Goal: Task Accomplishment & Management: Check status

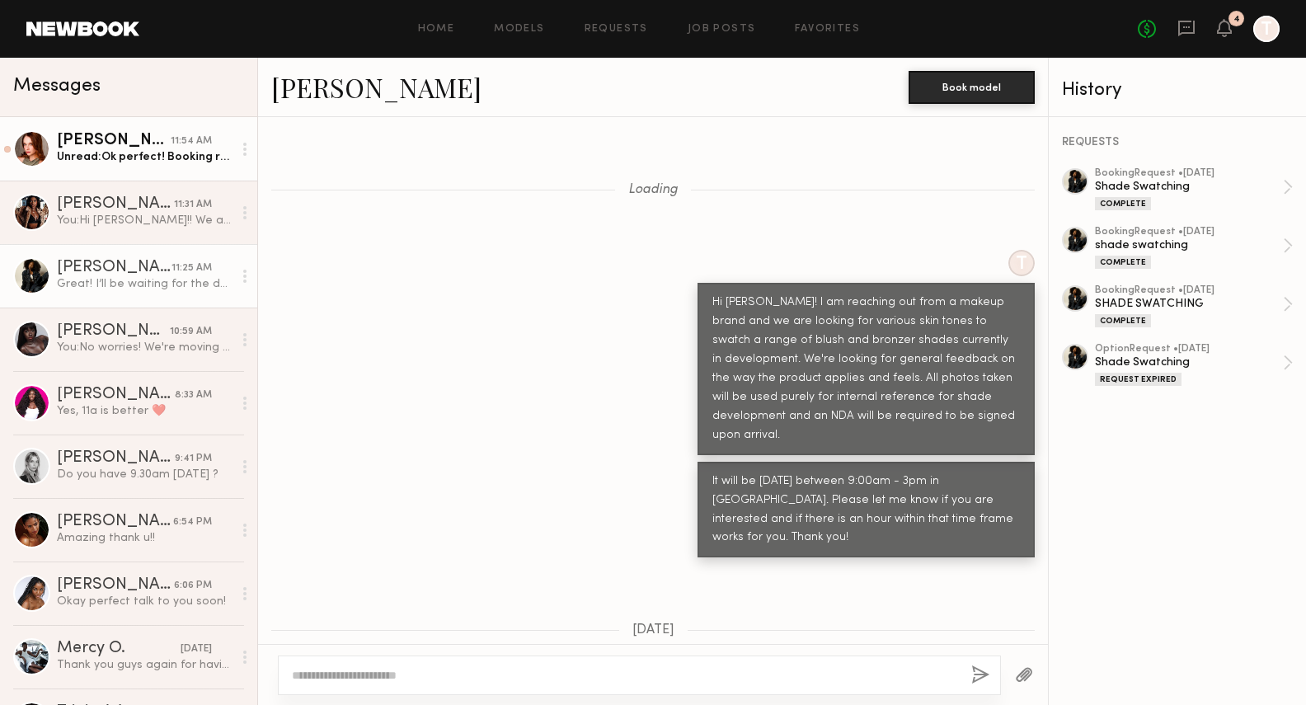
scroll to position [5716, 0]
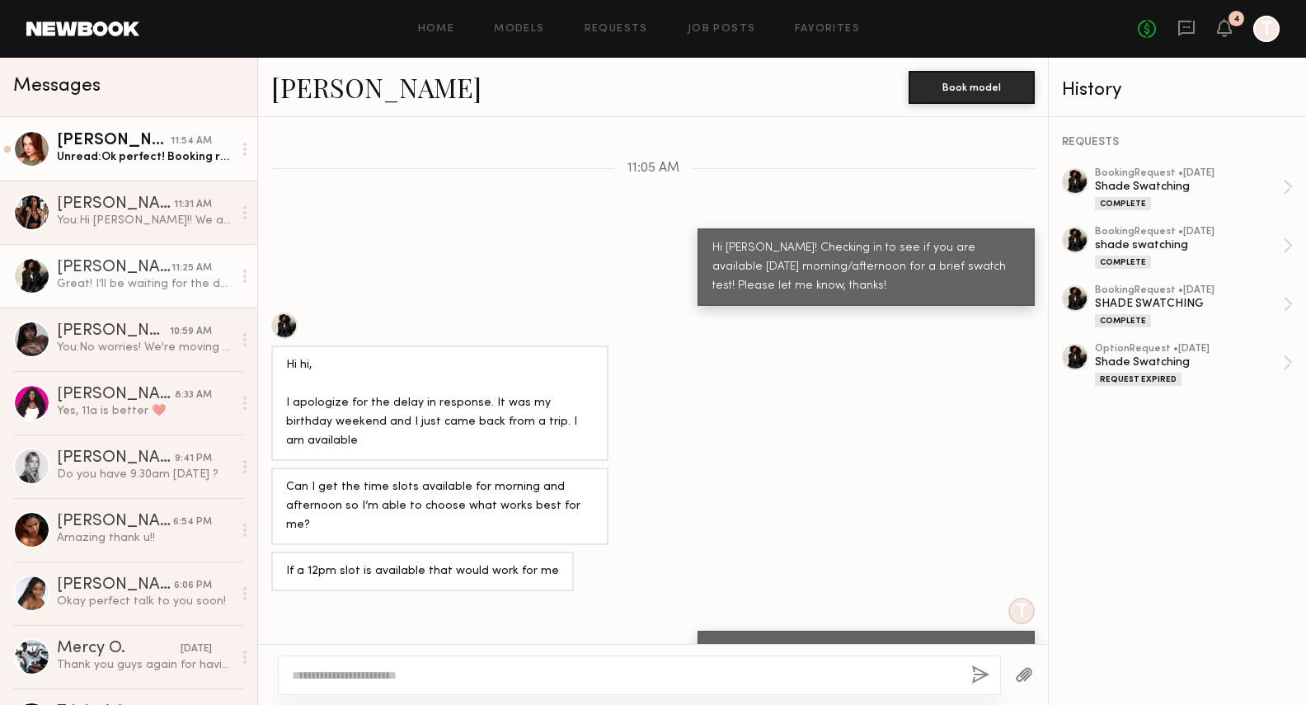
click at [162, 152] on div "Unread: Ok perfect! Booking request says 11:45, would you like me to arrive the…" at bounding box center [145, 157] width 176 height 16
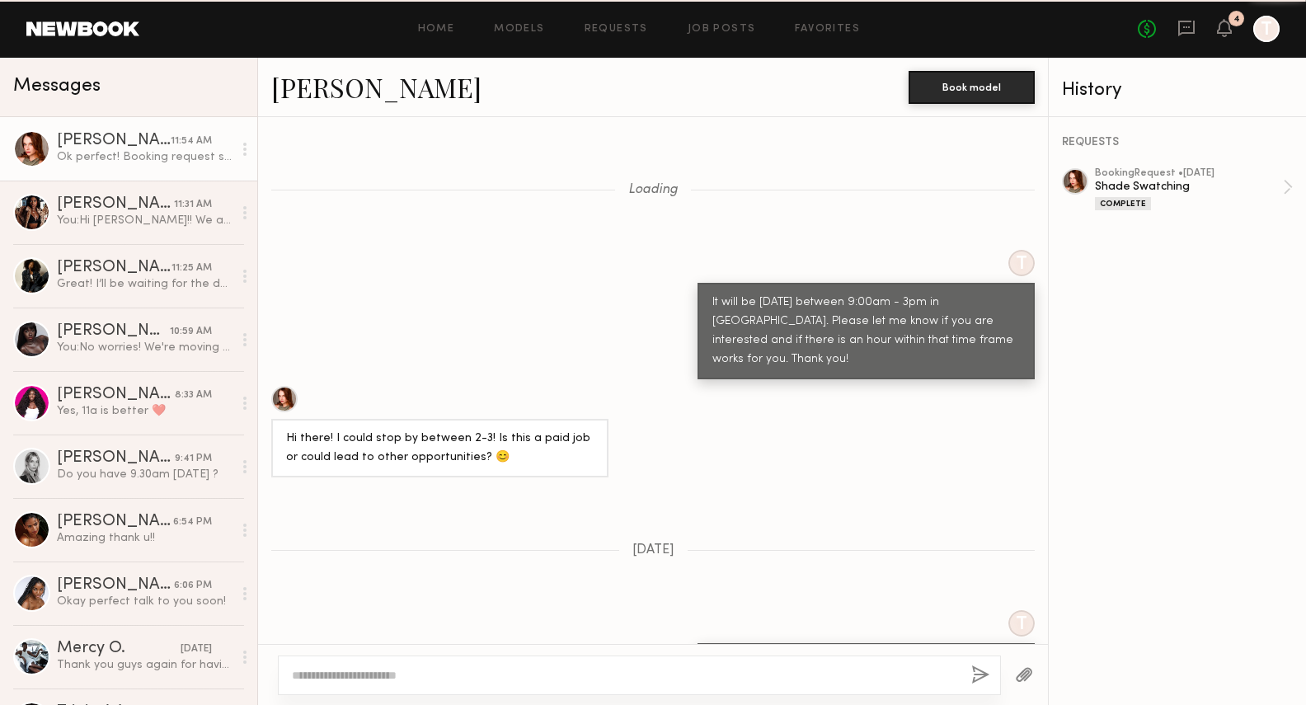
scroll to position [1122, 0]
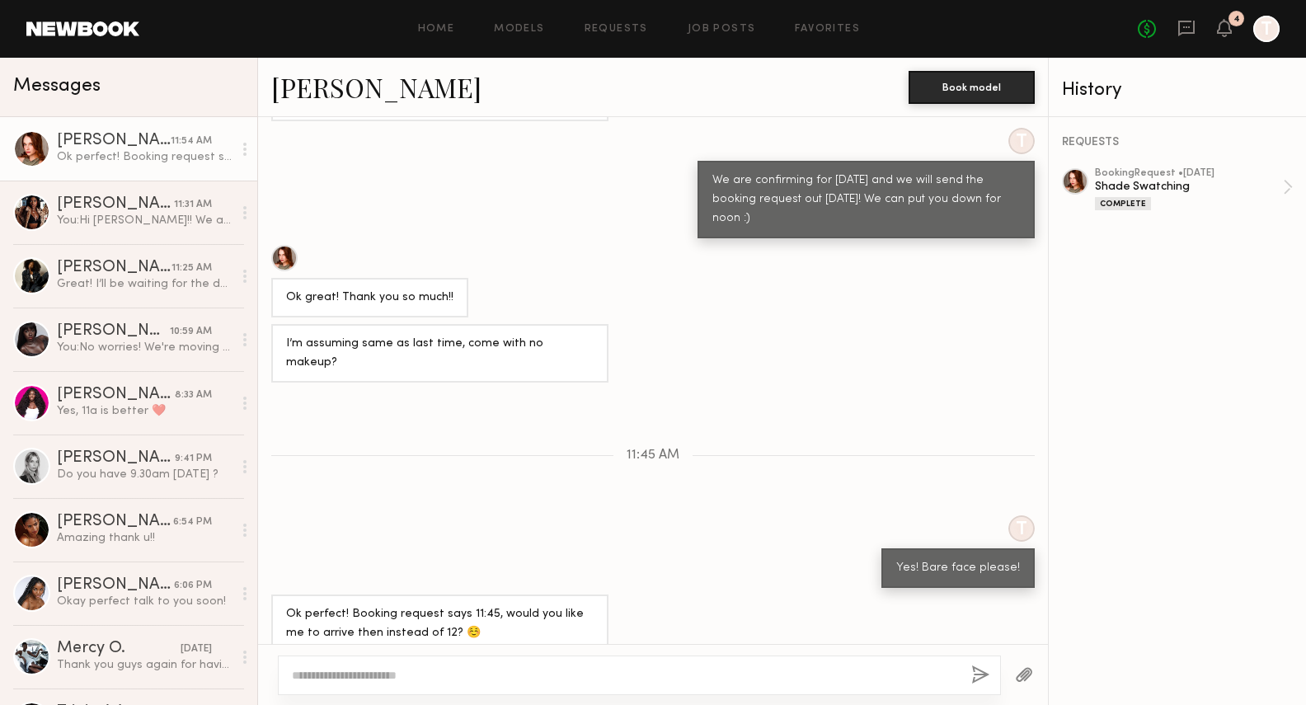
click at [1231, 30] on div "No fees up to $5,000 4 T" at bounding box center [1208, 29] width 142 height 26
click at [1226, 31] on icon at bounding box center [1223, 27] width 13 height 12
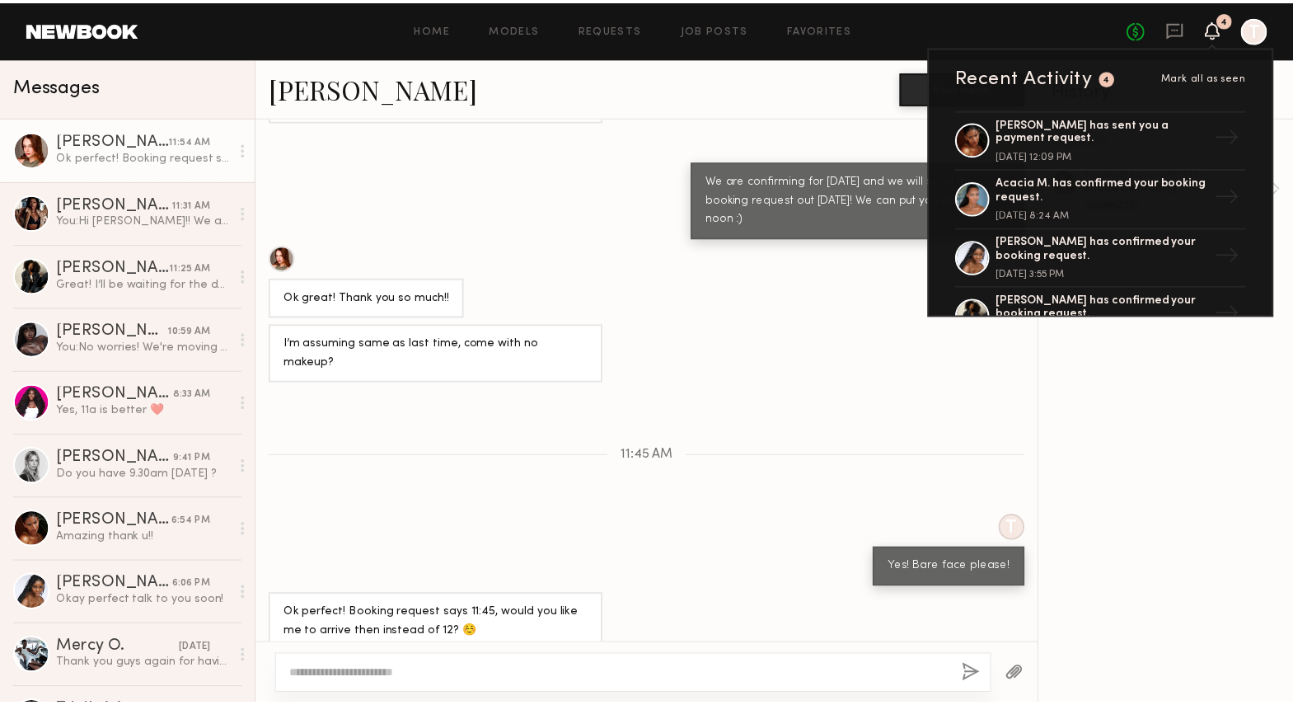
scroll to position [2119, 0]
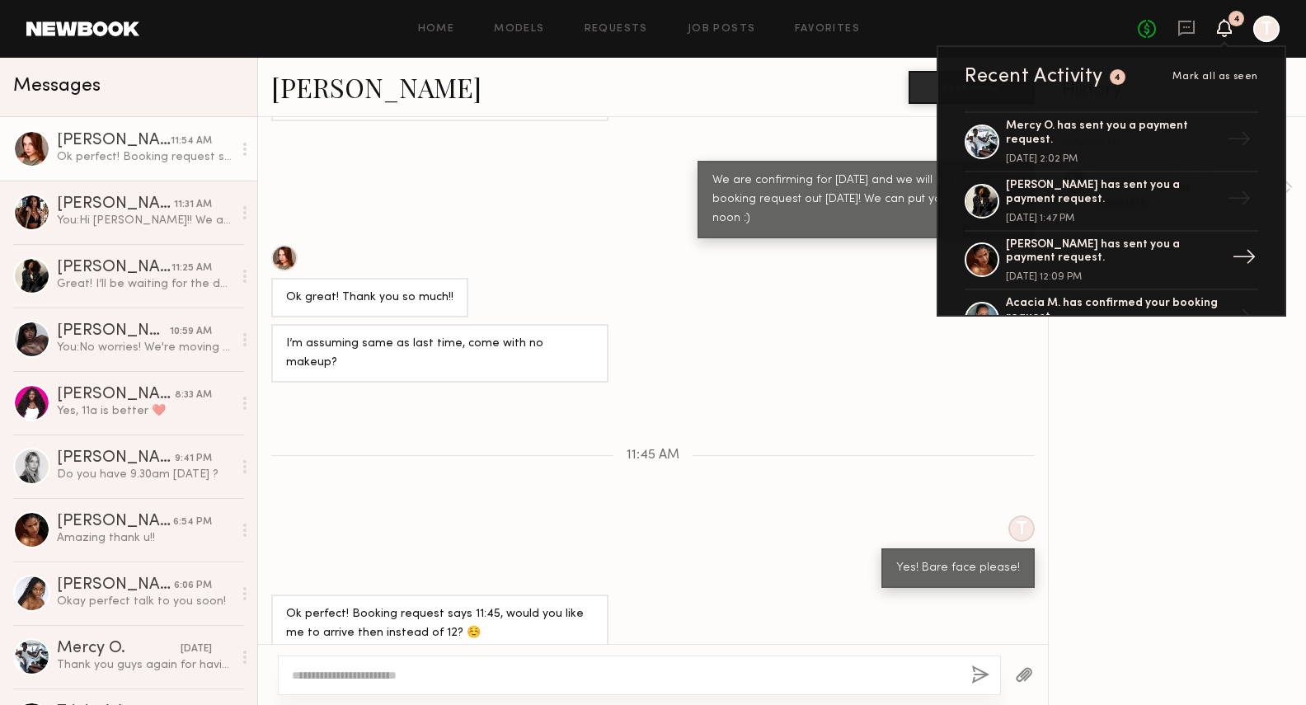
click at [1089, 253] on div "[PERSON_NAME] has sent you a payment request." at bounding box center [1113, 252] width 214 height 28
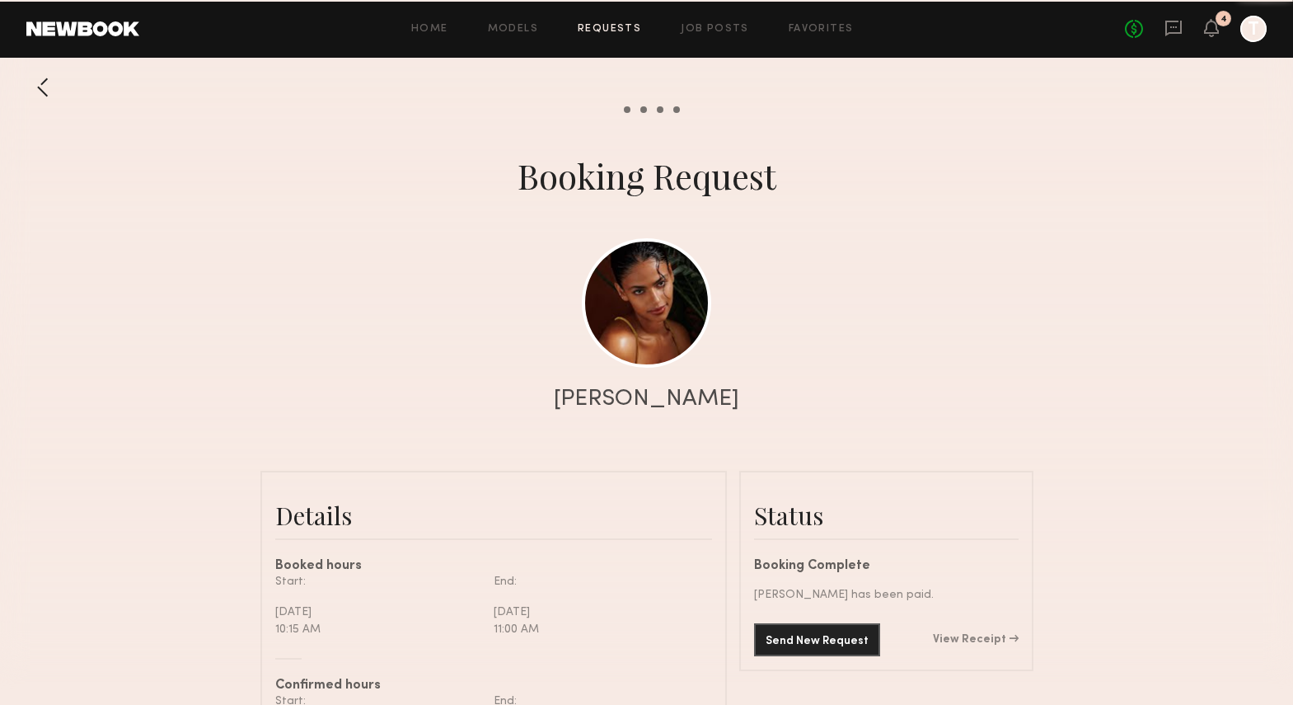
scroll to position [1142, 0]
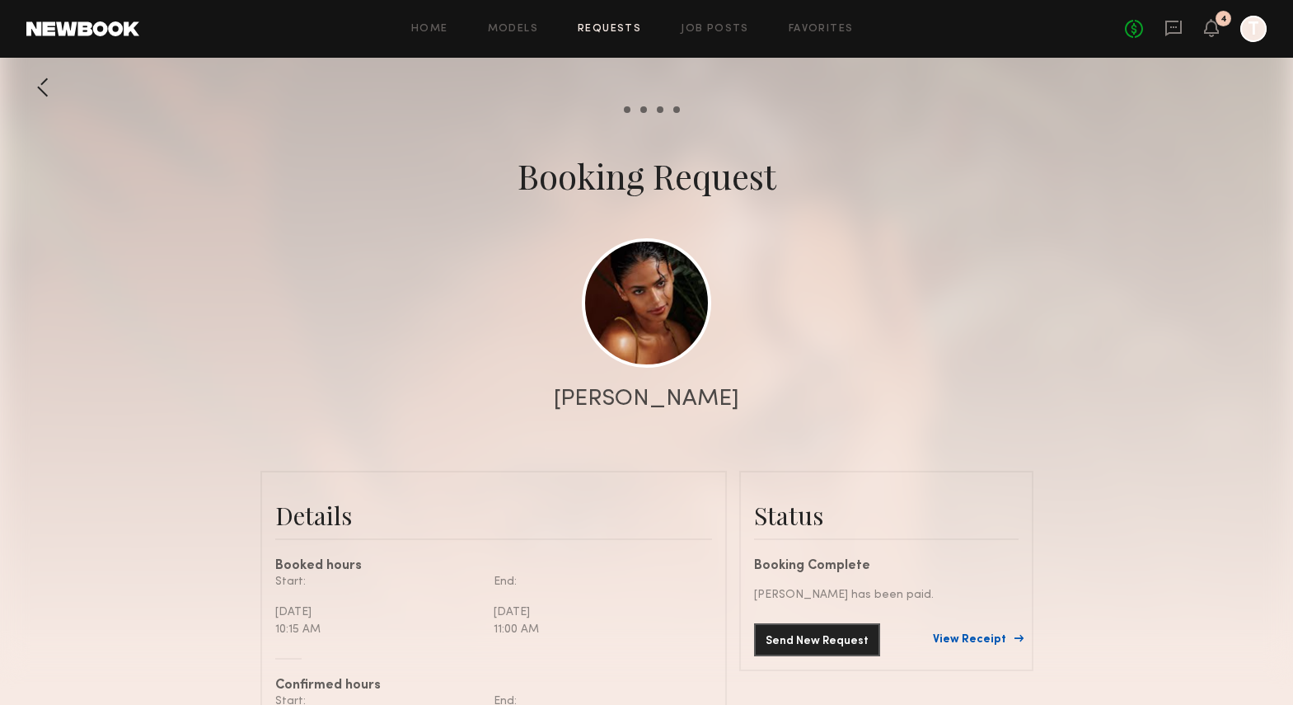
click at [991, 641] on link "View Receipt" at bounding box center [976, 640] width 86 height 12
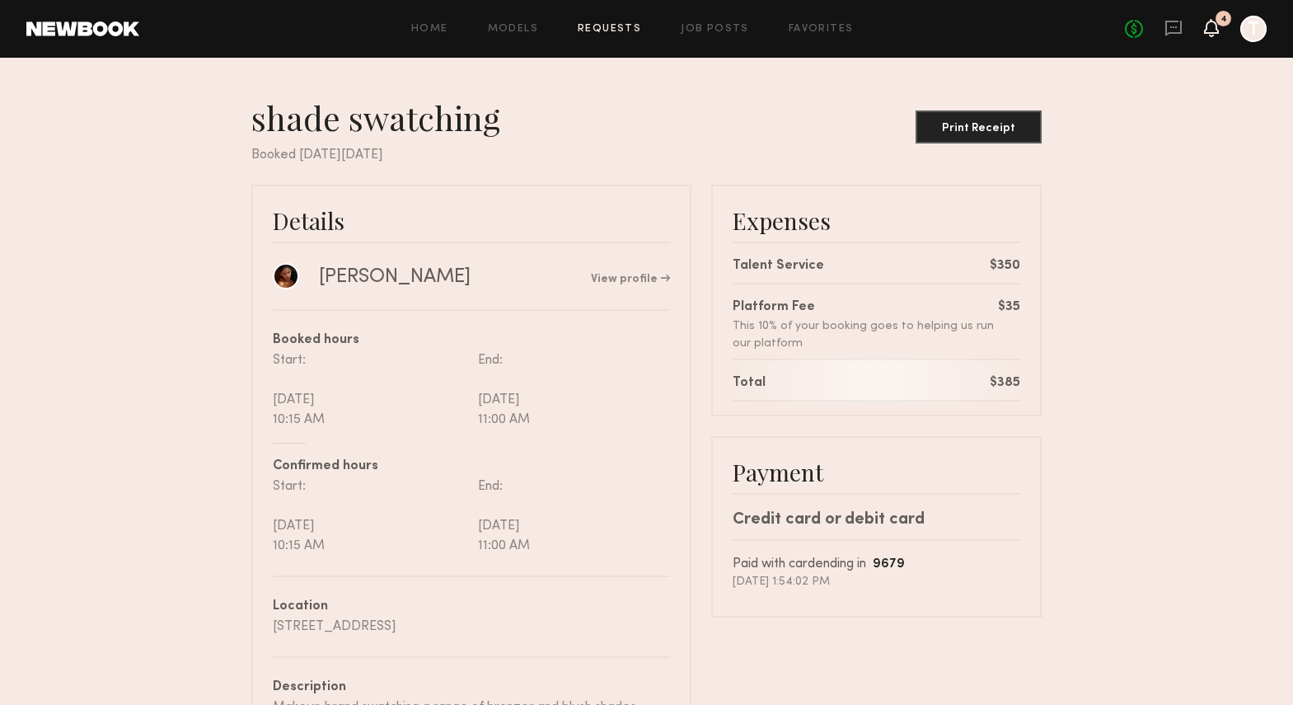
click at [1211, 30] on icon at bounding box center [1211, 27] width 13 height 12
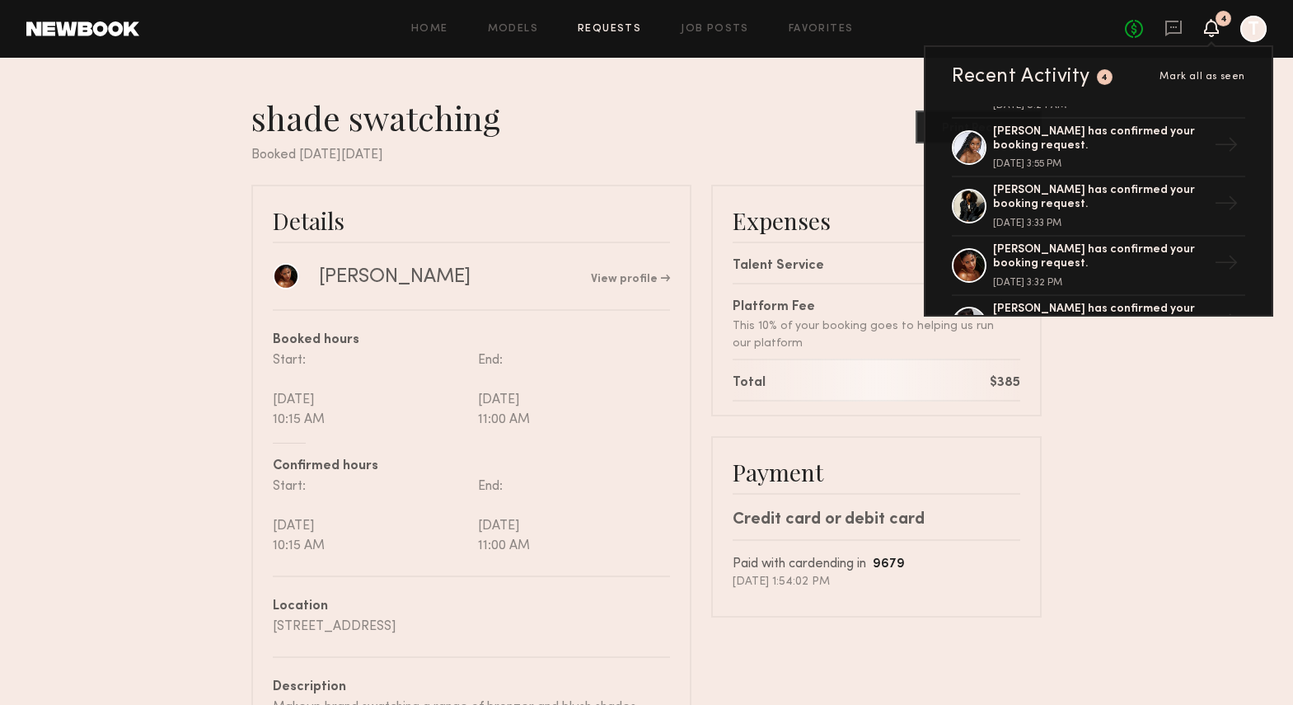
scroll to position [2353, 0]
click at [1046, 202] on div "[PERSON_NAME] has confirmed your booking request." at bounding box center [1100, 195] width 214 height 28
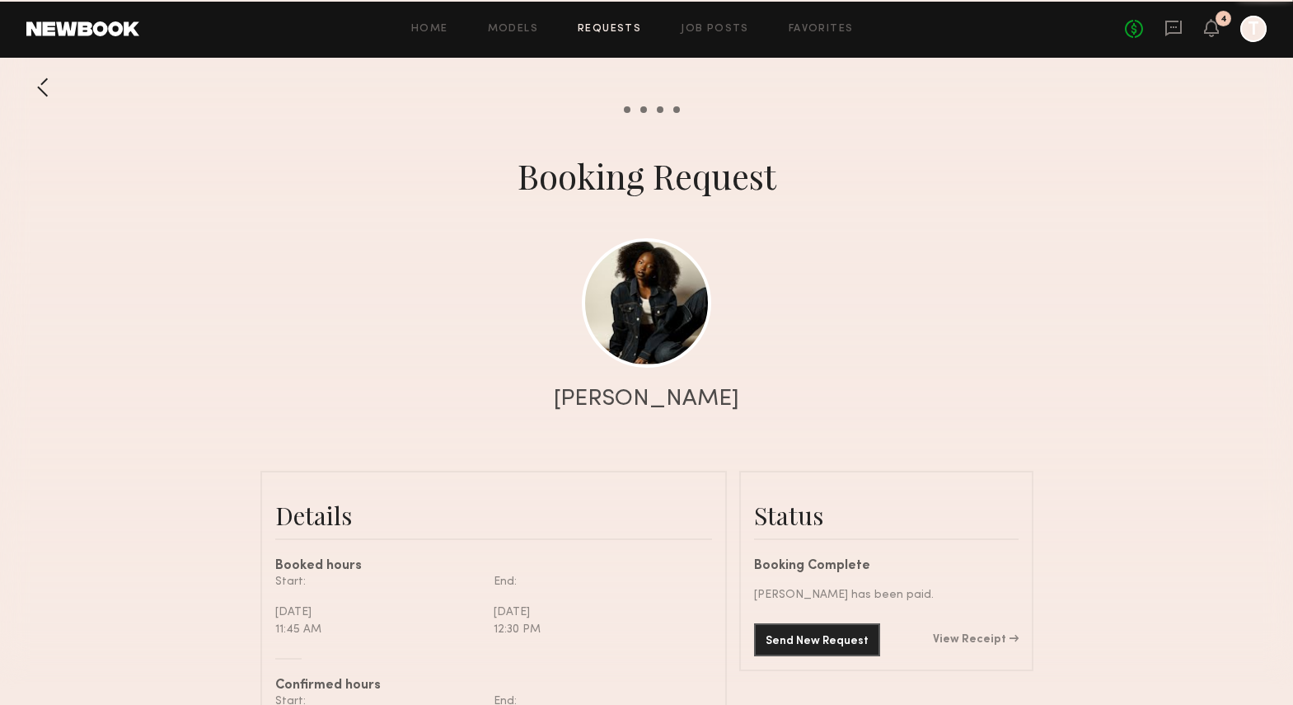
scroll to position [6447, 0]
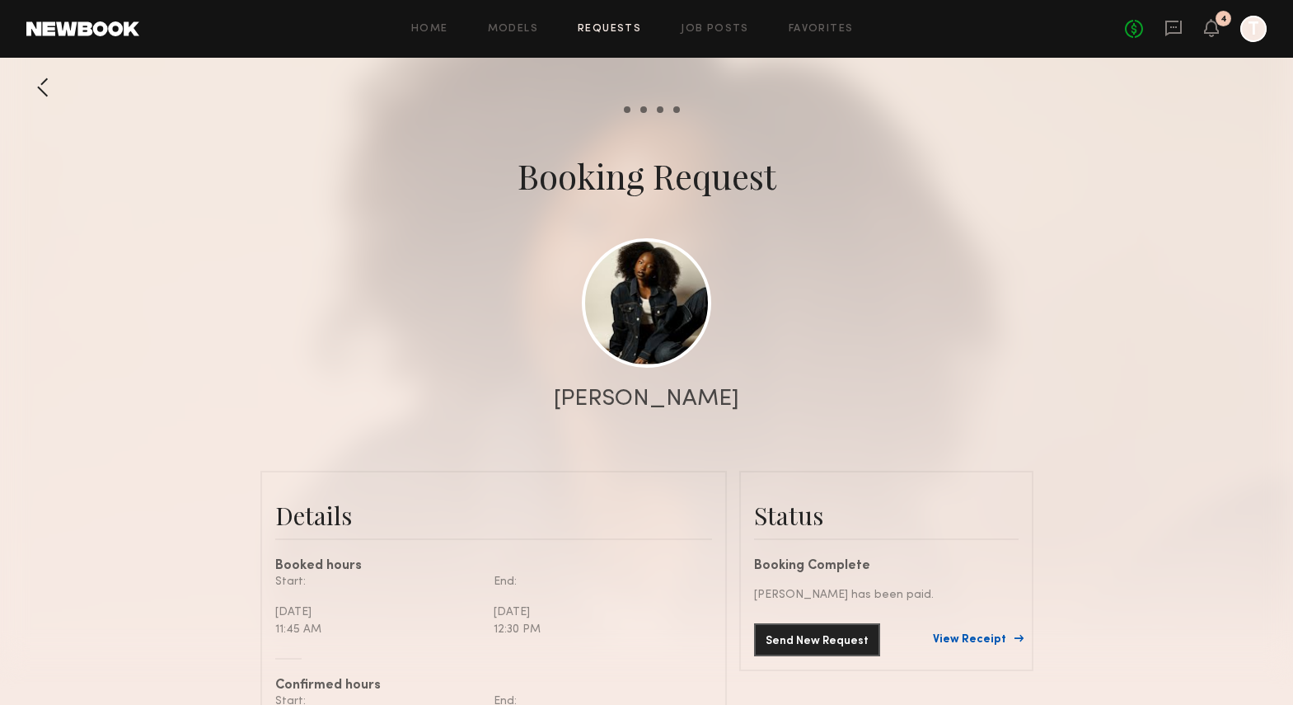
click at [978, 639] on link "View Receipt" at bounding box center [976, 640] width 86 height 12
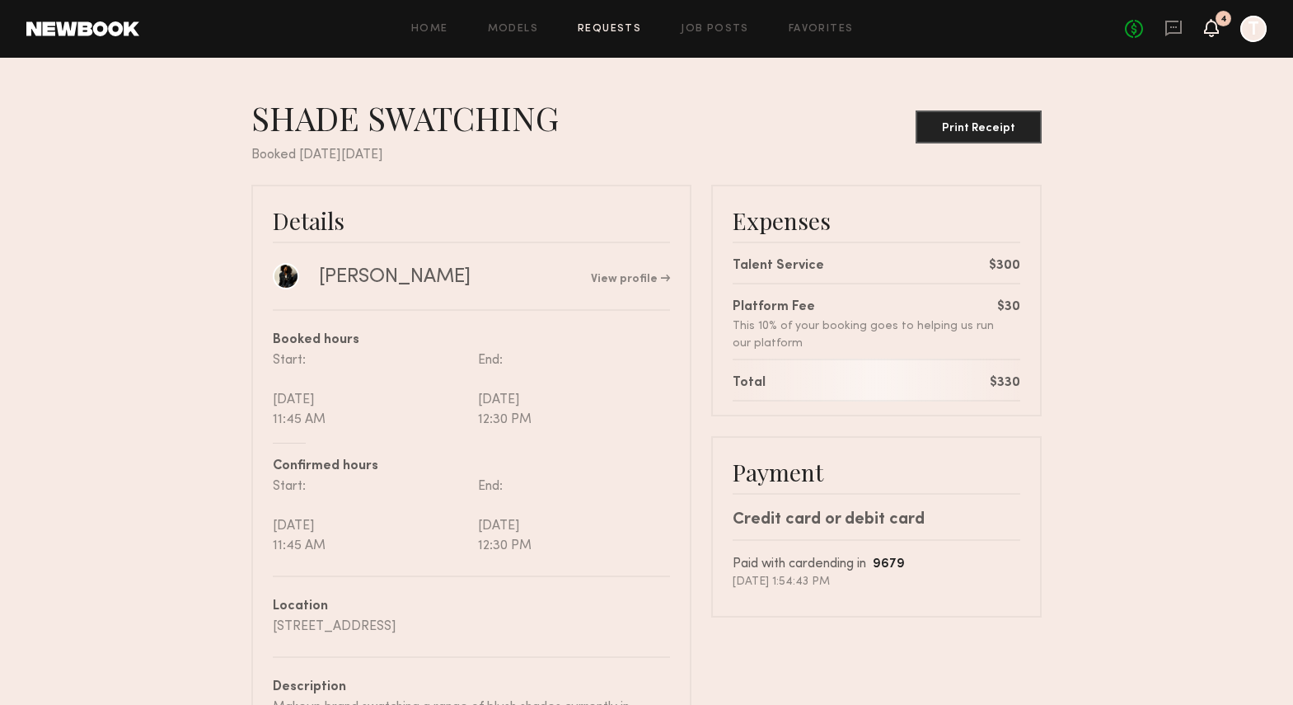
click at [1211, 28] on icon at bounding box center [1211, 27] width 13 height 12
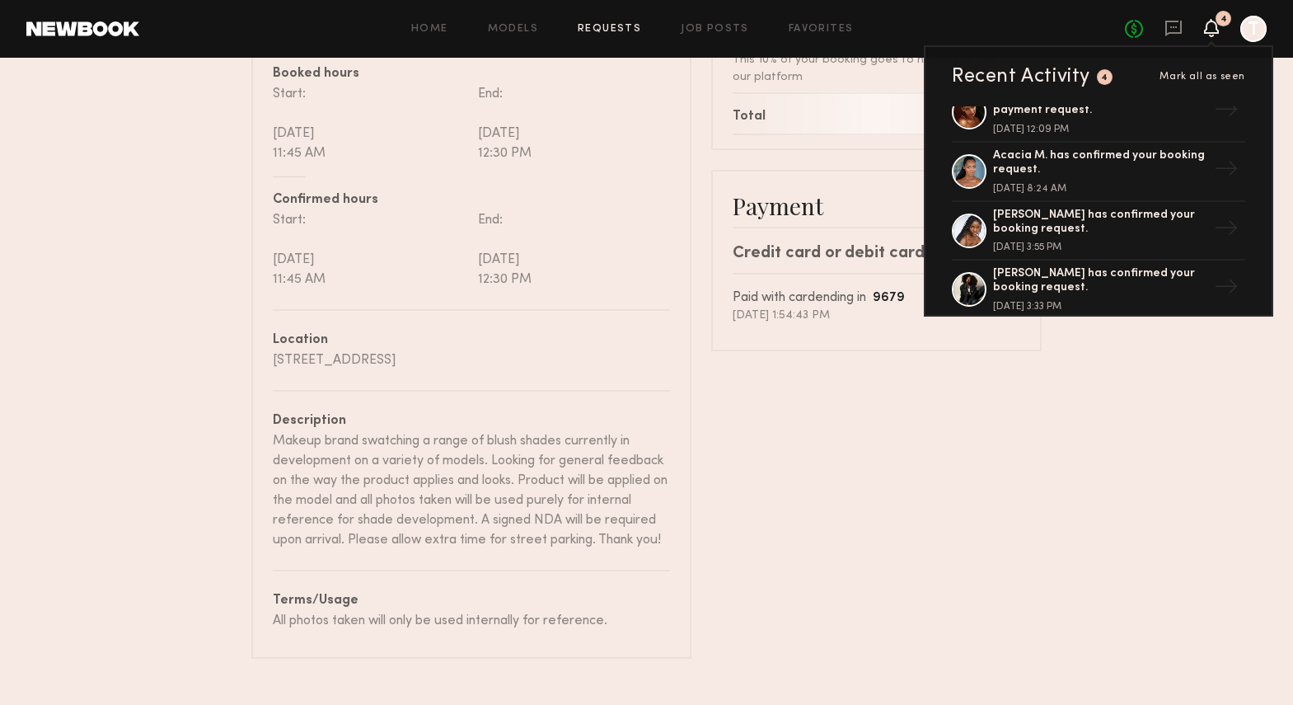
scroll to position [2266, 0]
click at [1062, 226] on div "[PERSON_NAME] has confirmed your booking request." at bounding box center [1100, 223] width 214 height 28
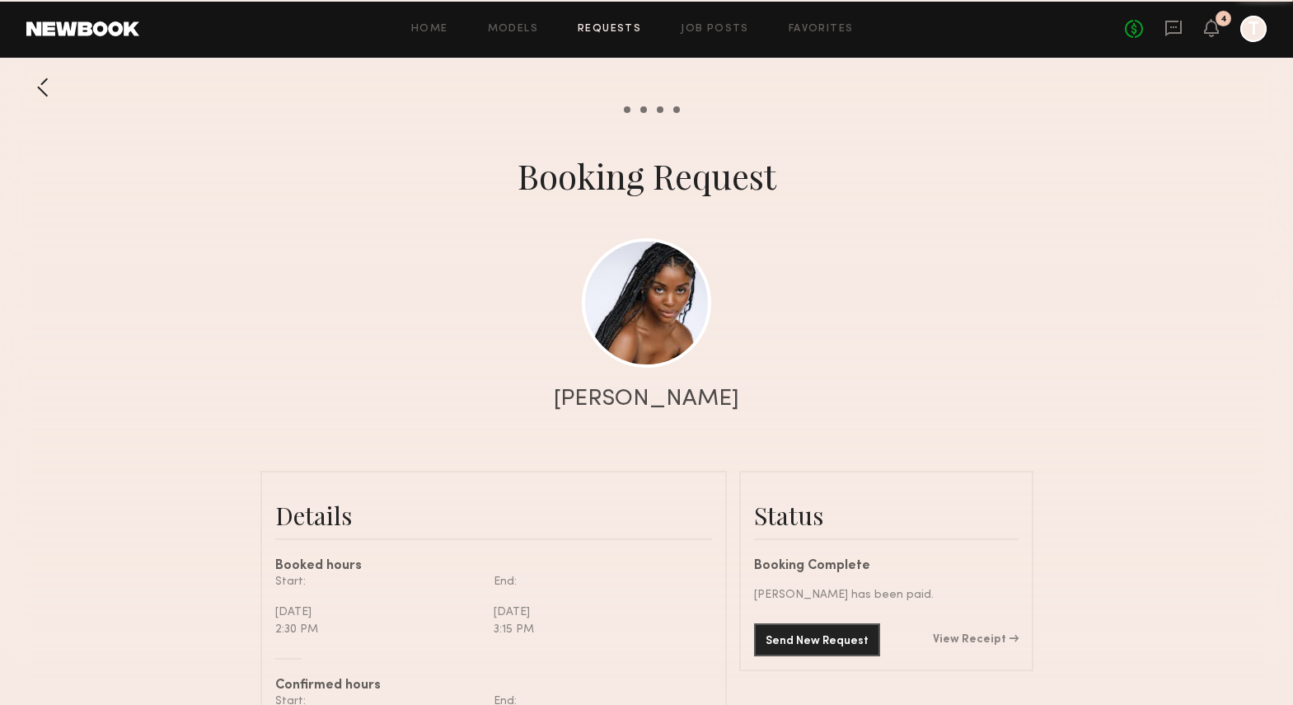
scroll to position [954, 0]
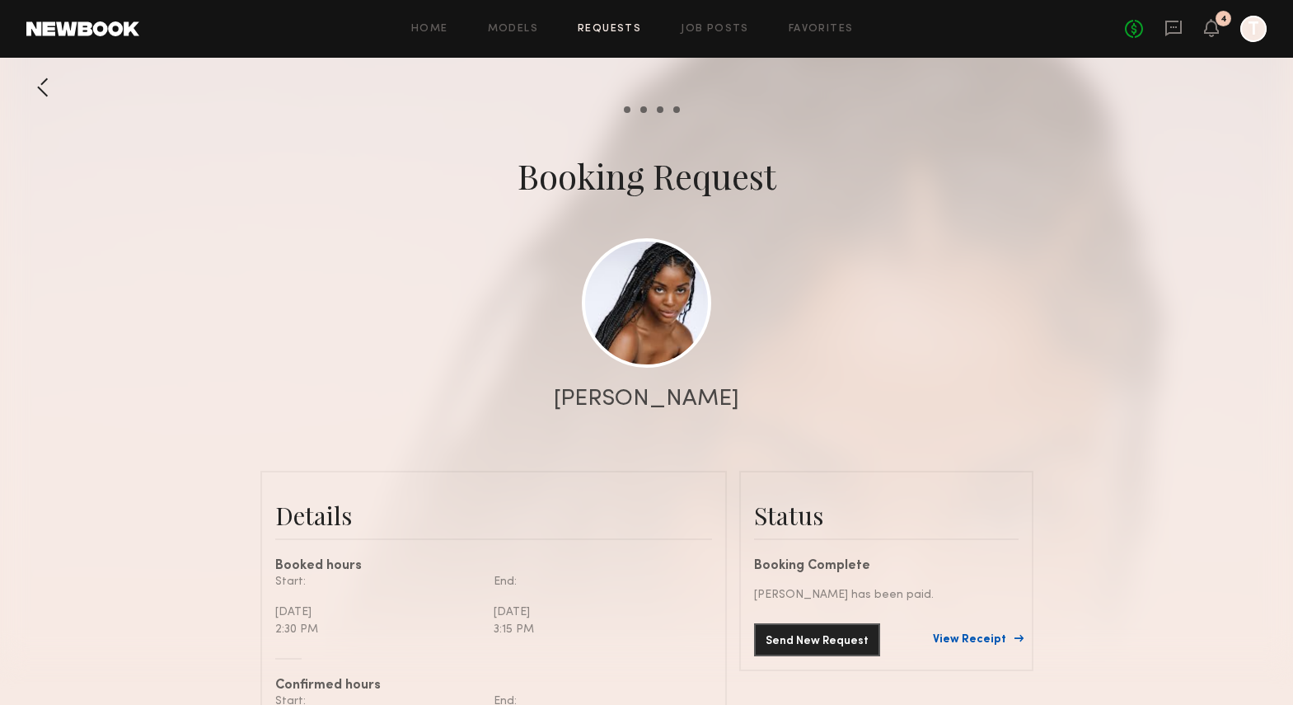
click at [999, 639] on link "View Receipt" at bounding box center [976, 640] width 86 height 12
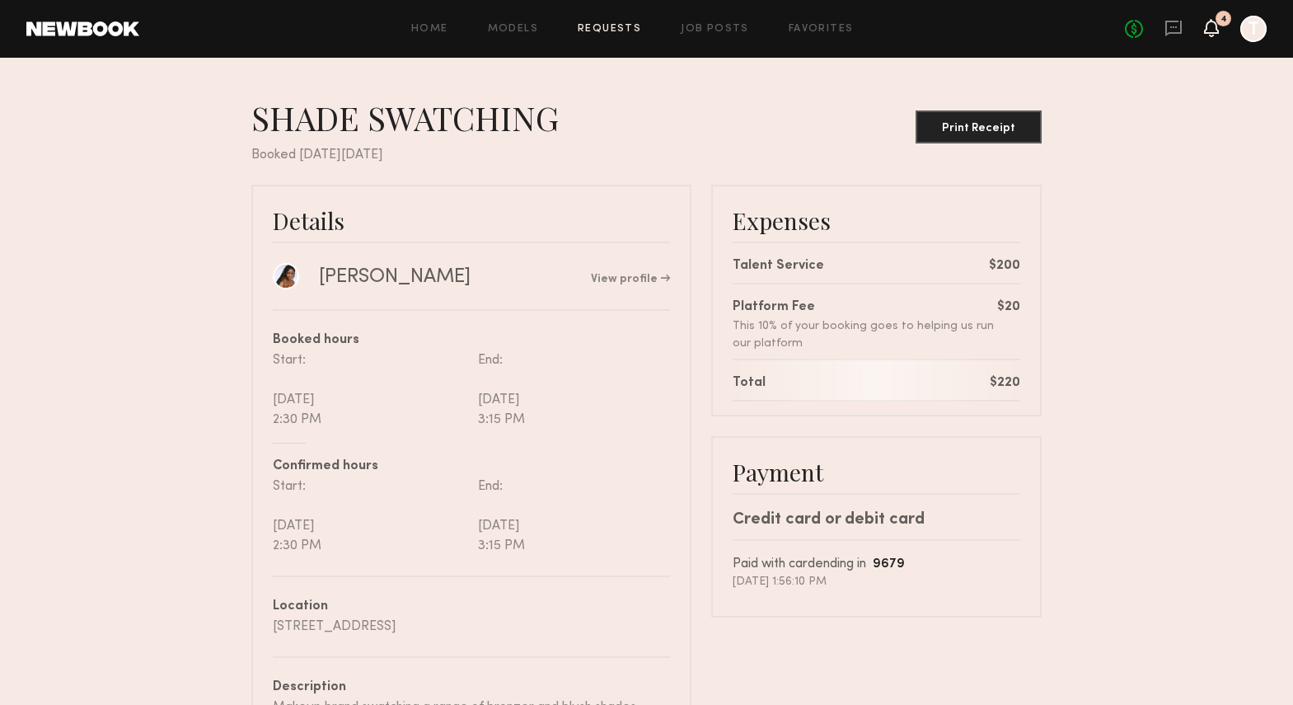
click at [1210, 30] on icon at bounding box center [1211, 27] width 13 height 12
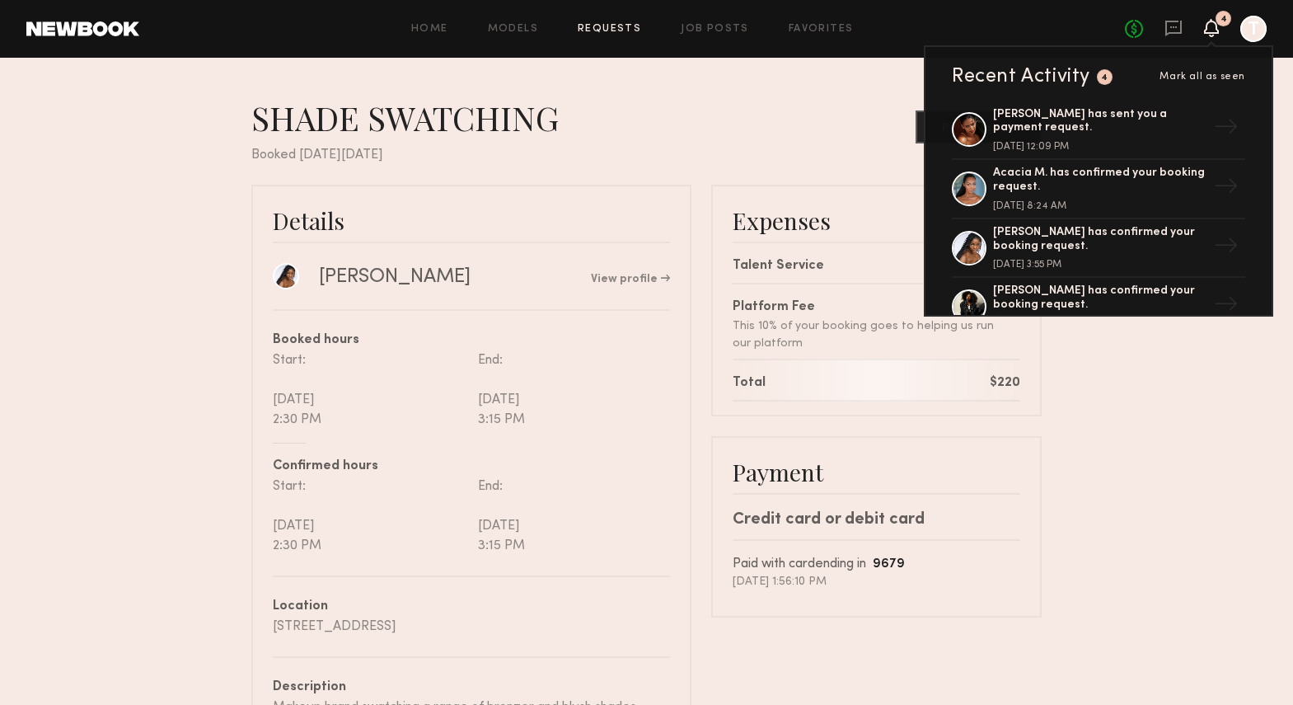
scroll to position [2271, 0]
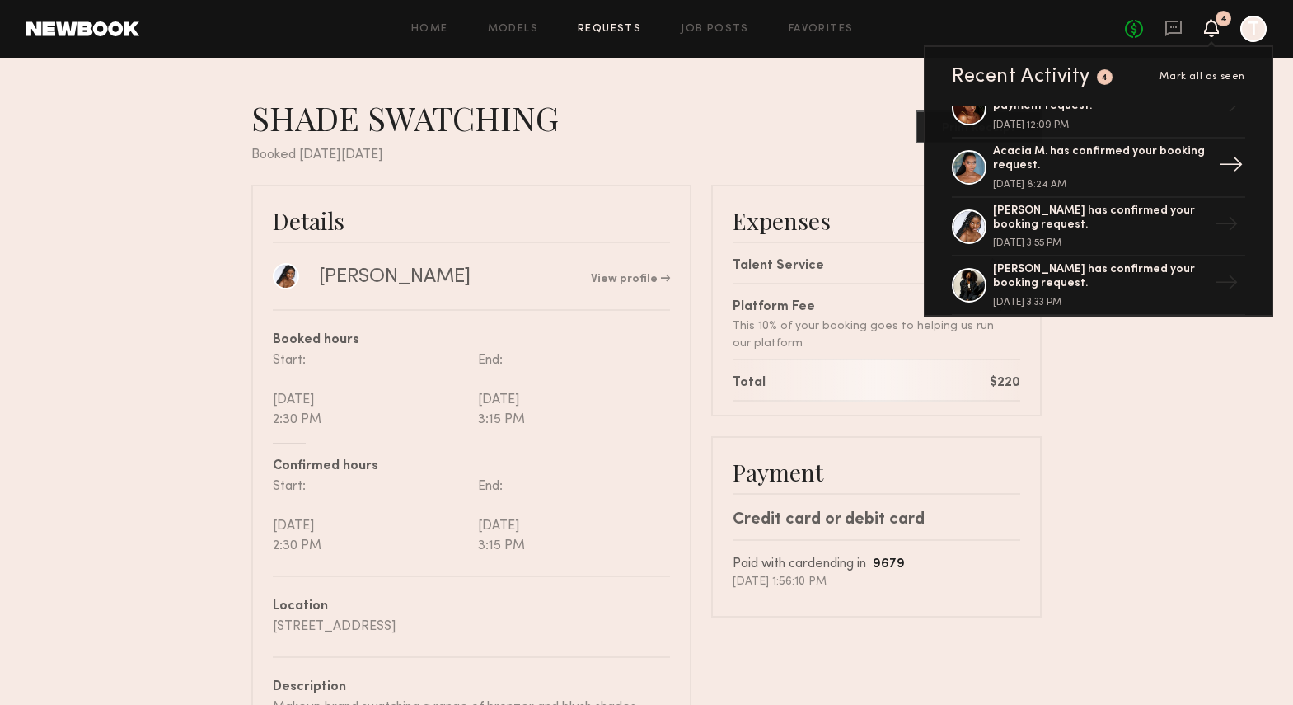
click at [1044, 176] on div "Acacia M. has confirmed your booking request. [DATE] 8:24 AM" at bounding box center [1100, 167] width 214 height 45
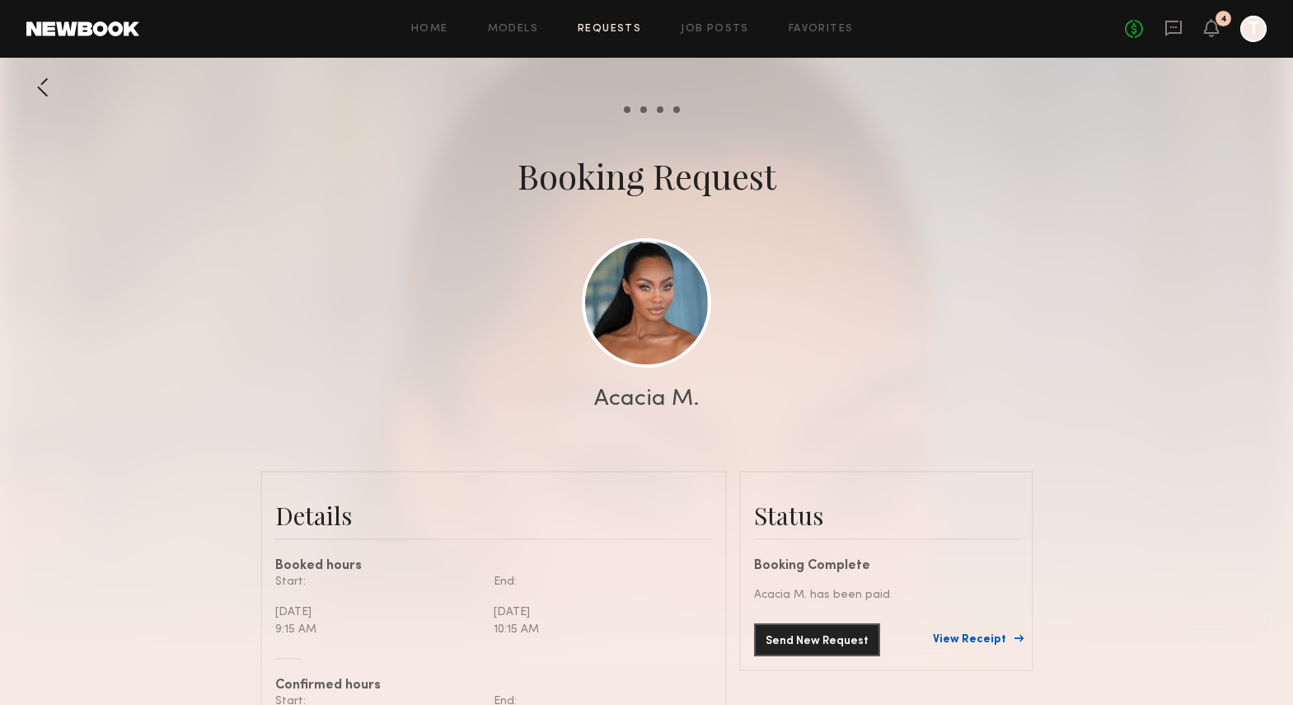
scroll to position [1161, 0]
click at [977, 637] on link "View Receipt" at bounding box center [976, 640] width 86 height 12
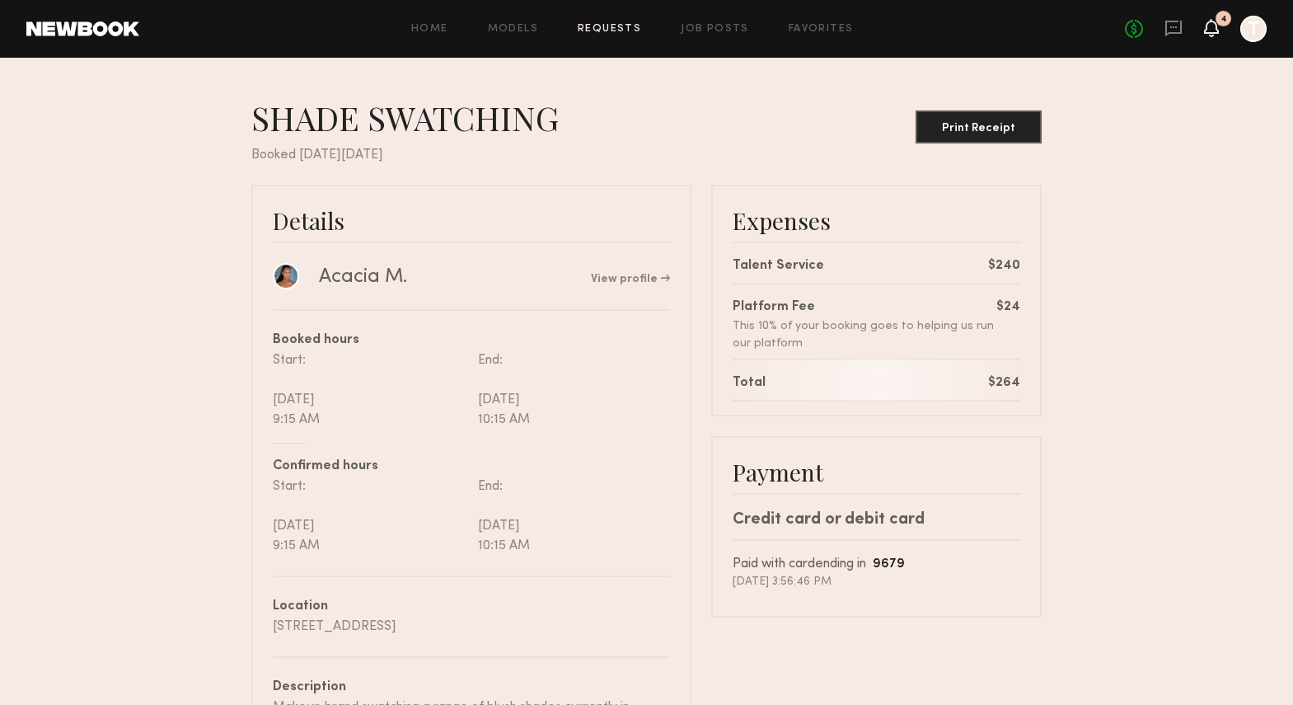
click at [1216, 30] on icon at bounding box center [1211, 27] width 13 height 12
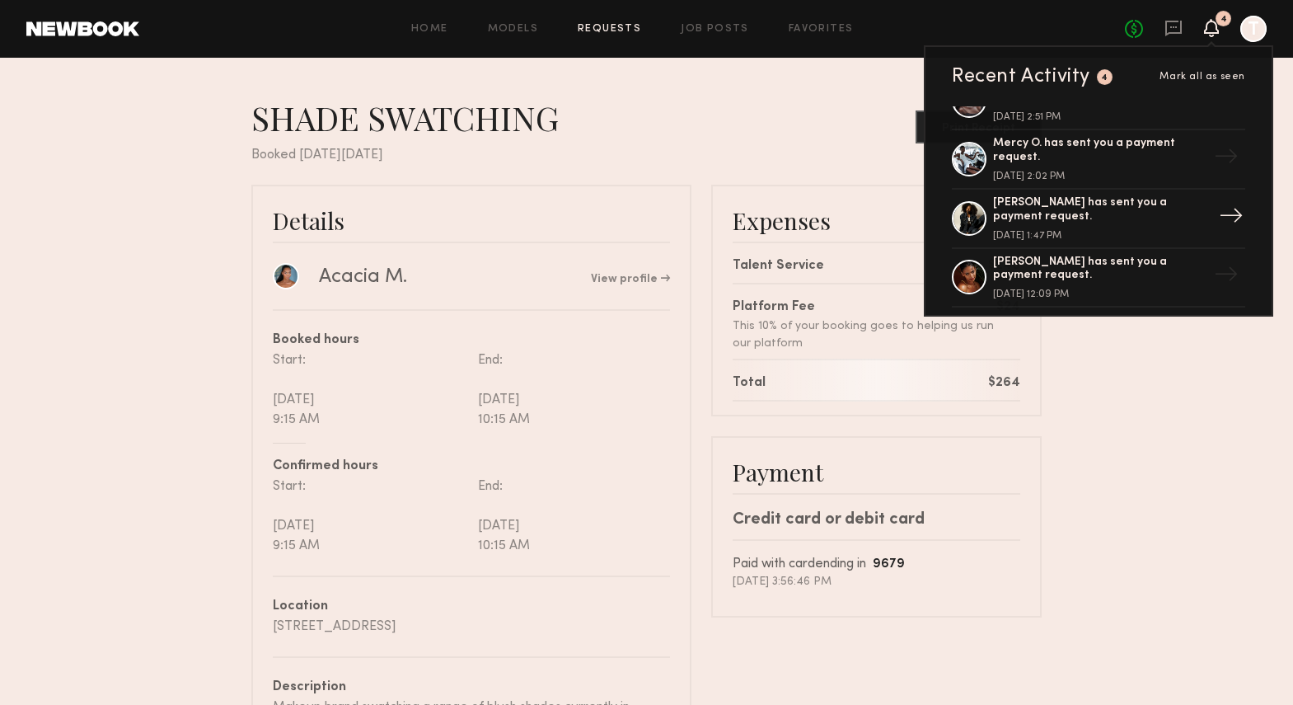
scroll to position [2097, 0]
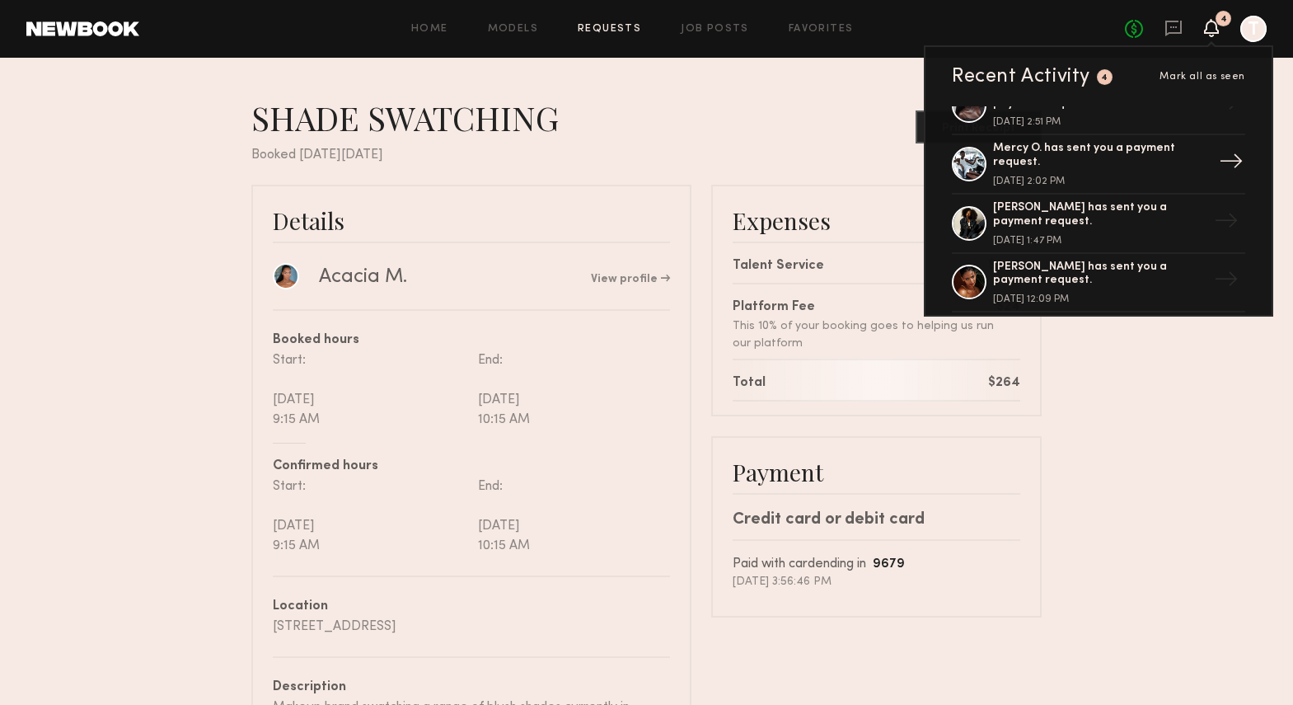
click at [1044, 166] on div "Mercy O. has sent you a payment request." at bounding box center [1100, 156] width 214 height 28
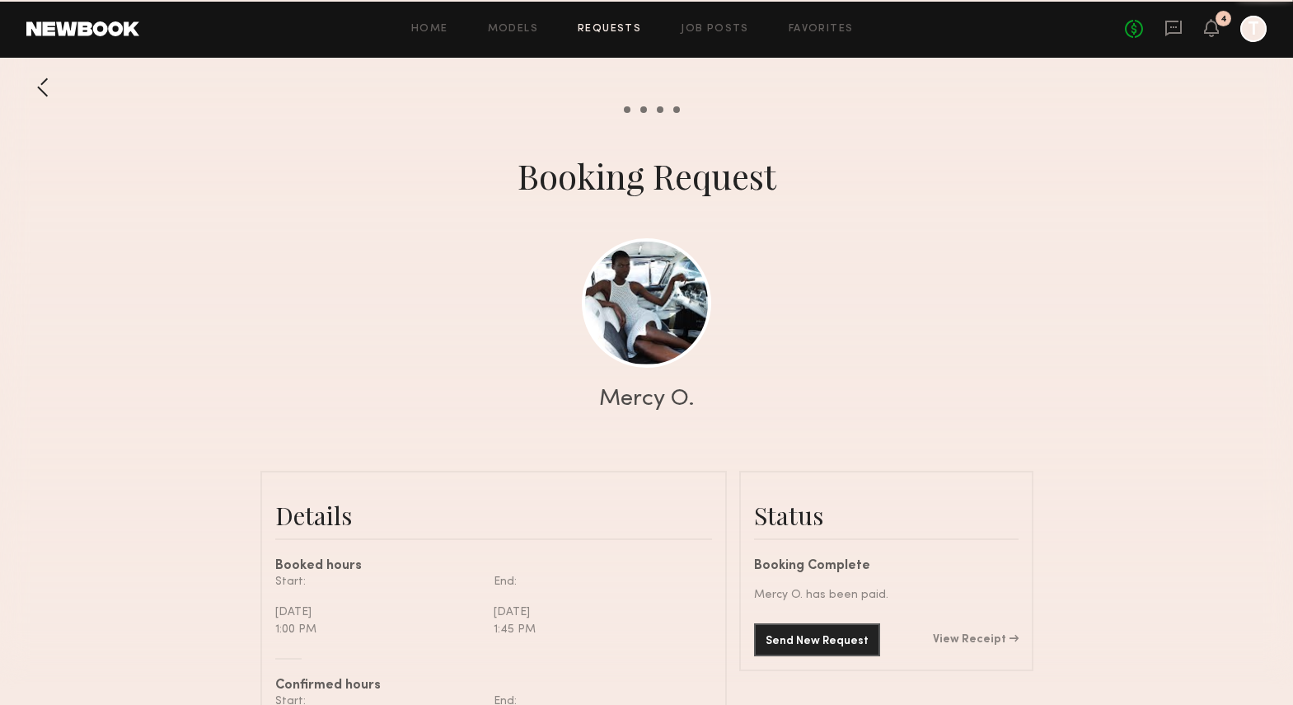
scroll to position [810, 0]
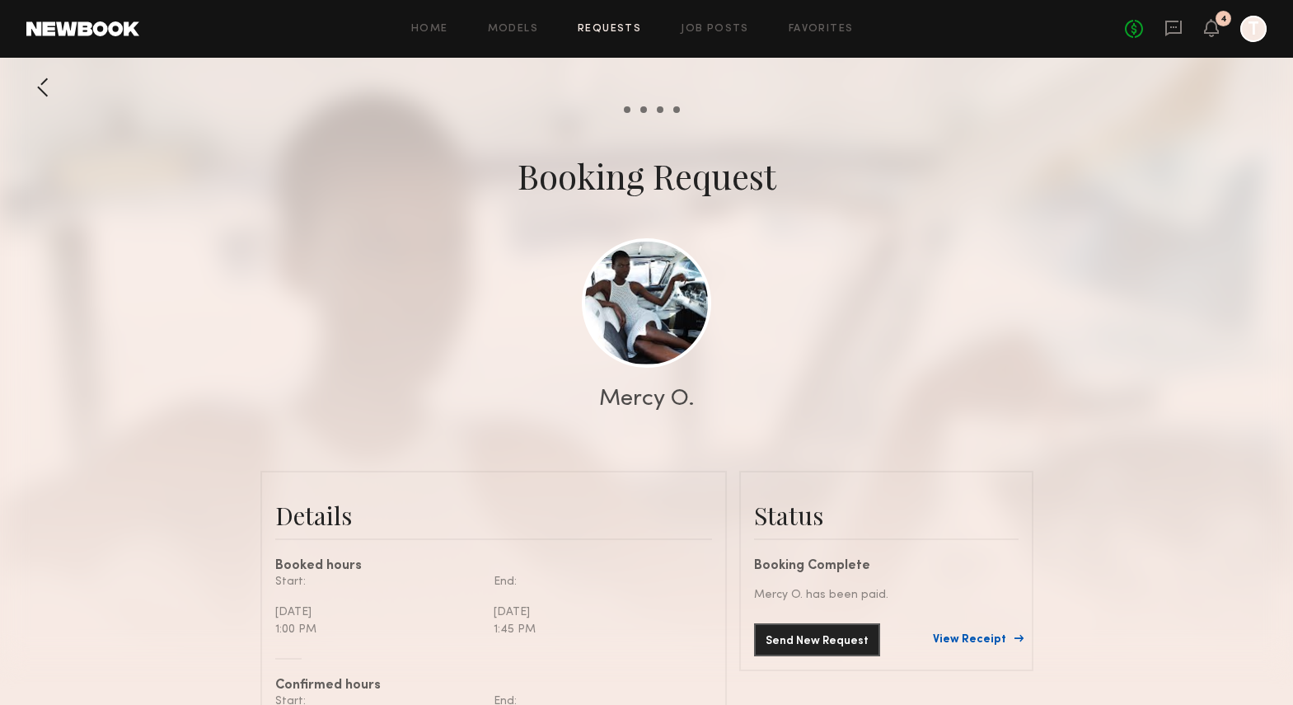
click at [1004, 640] on link "View Receipt" at bounding box center [976, 640] width 86 height 12
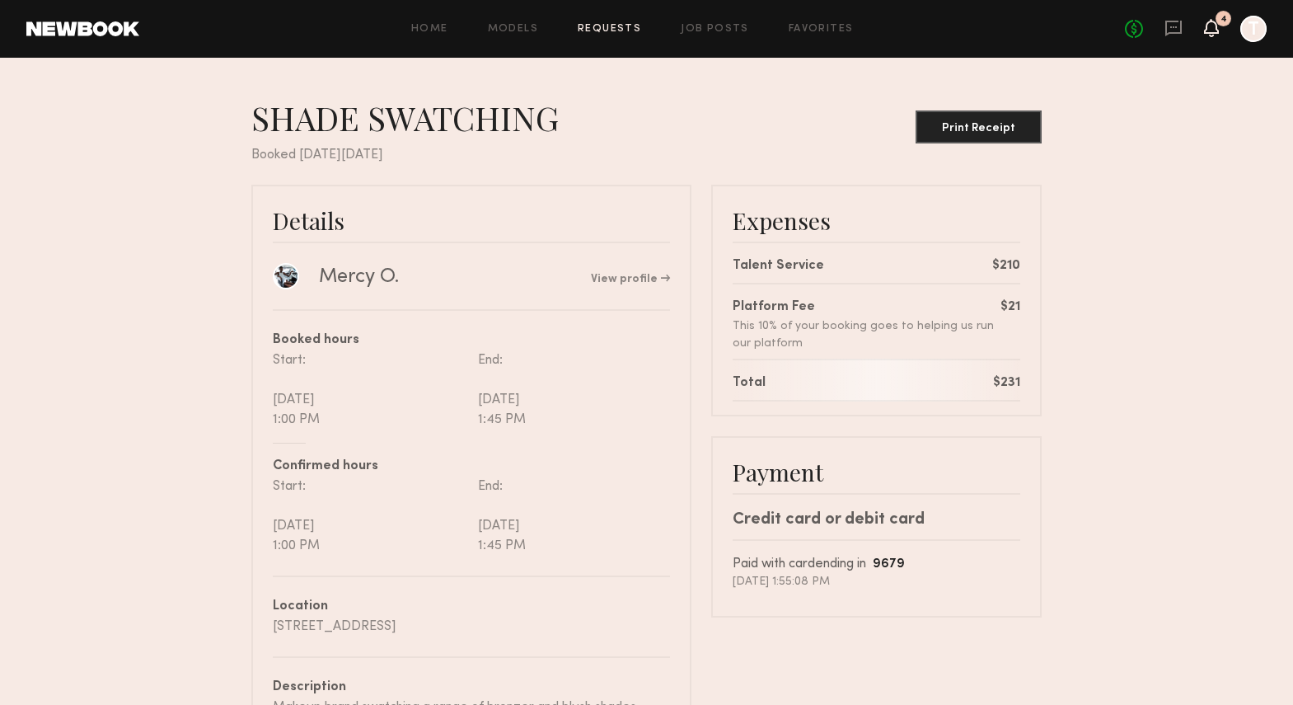
click at [1217, 30] on icon at bounding box center [1211, 27] width 13 height 12
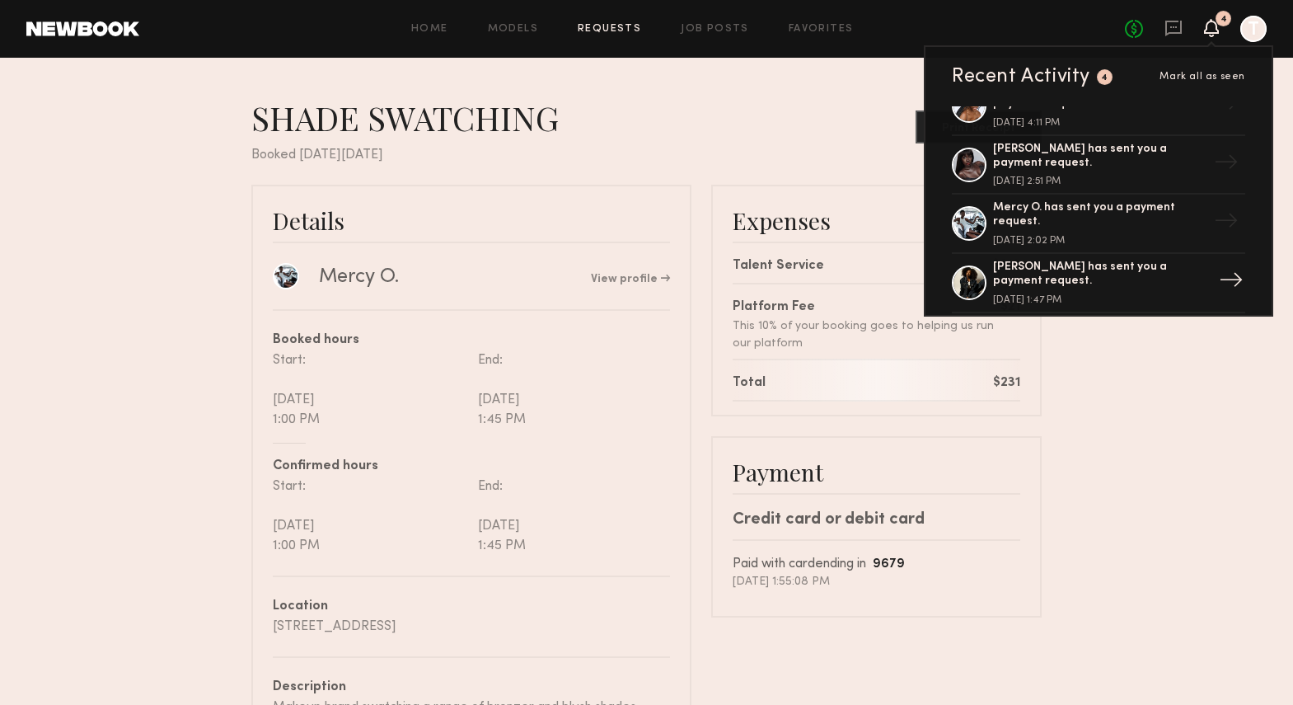
scroll to position [2020, 0]
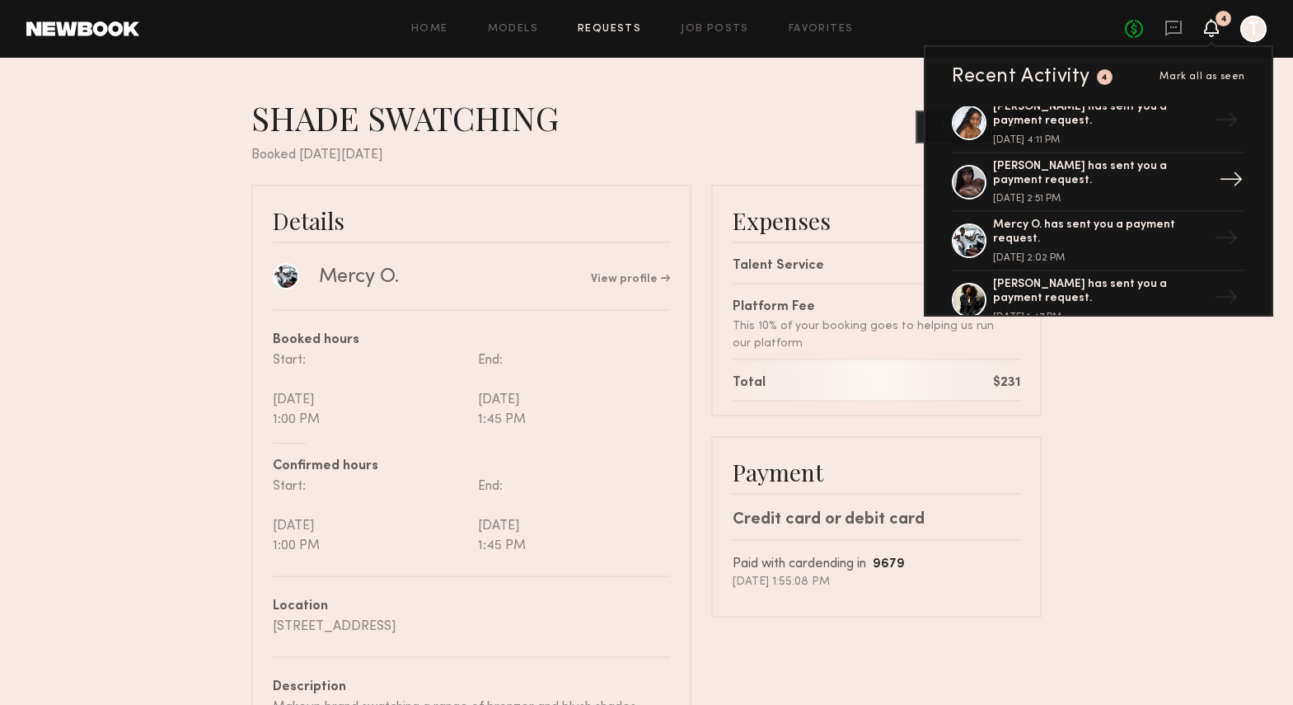
click at [1058, 176] on div "[PERSON_NAME] has sent you a payment request." at bounding box center [1100, 174] width 214 height 28
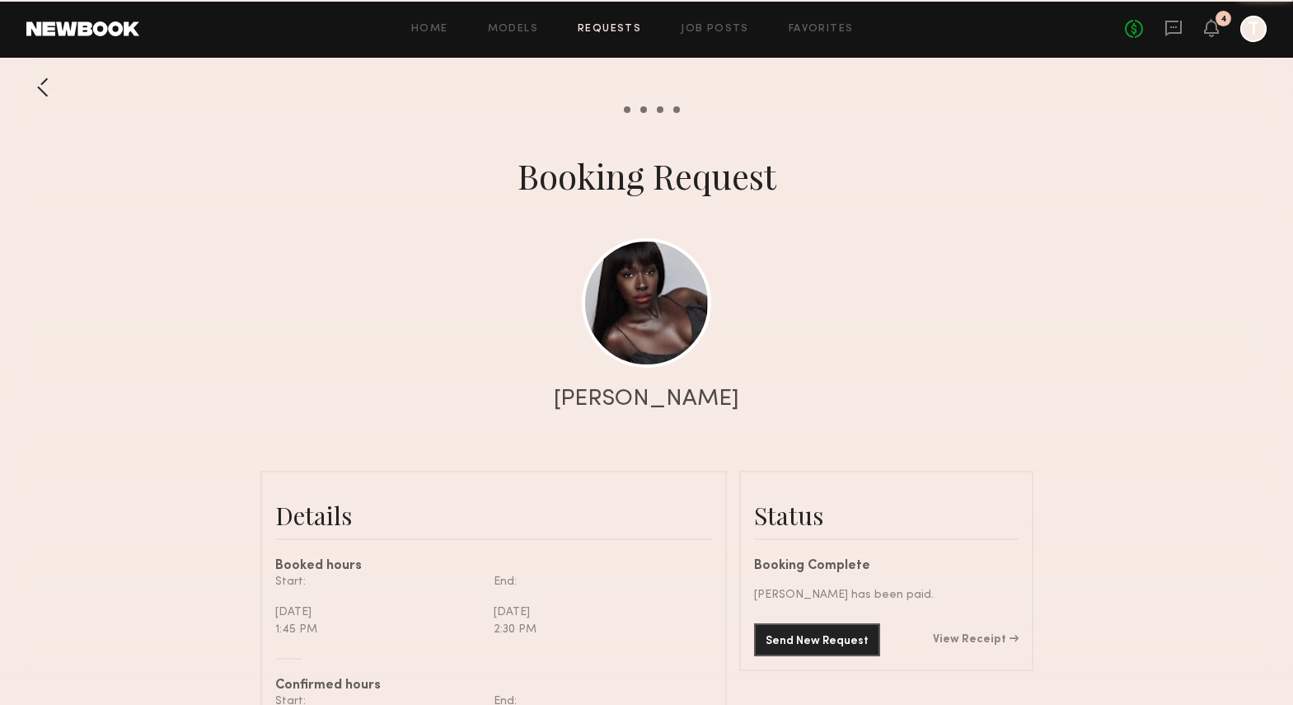
scroll to position [774, 0]
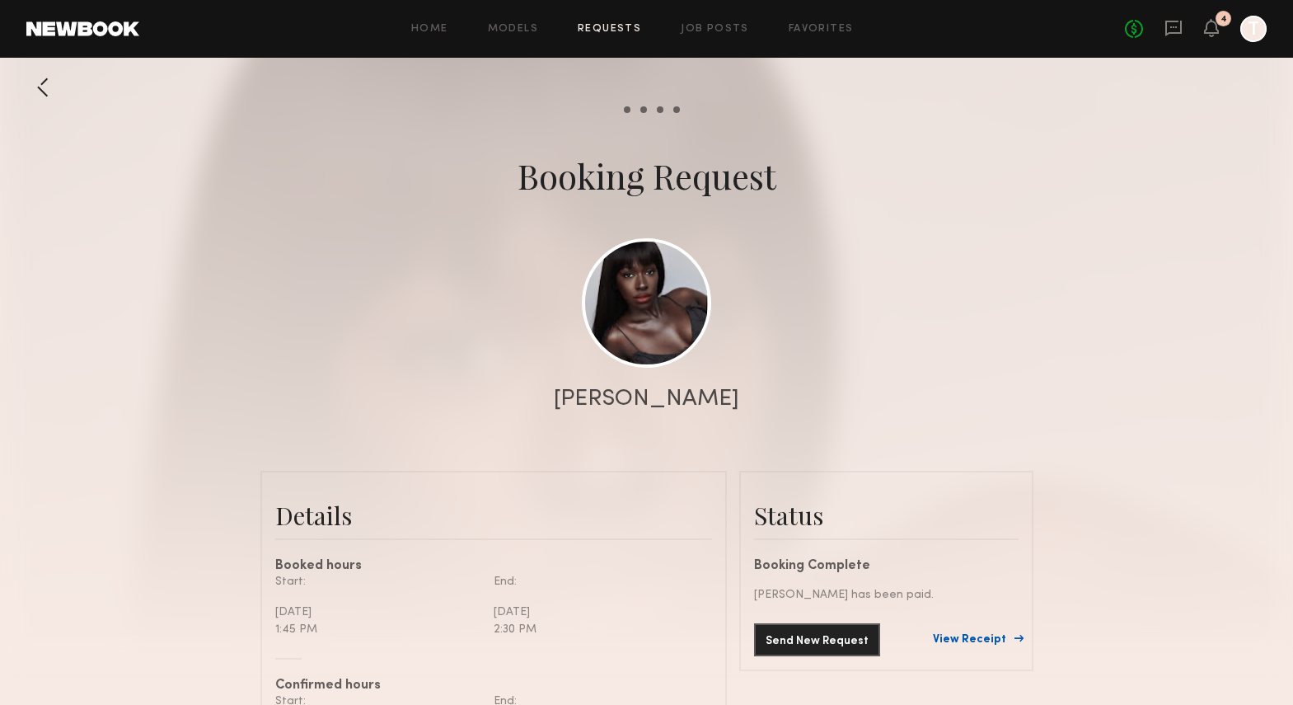
click at [960, 635] on link "View Receipt" at bounding box center [976, 640] width 86 height 12
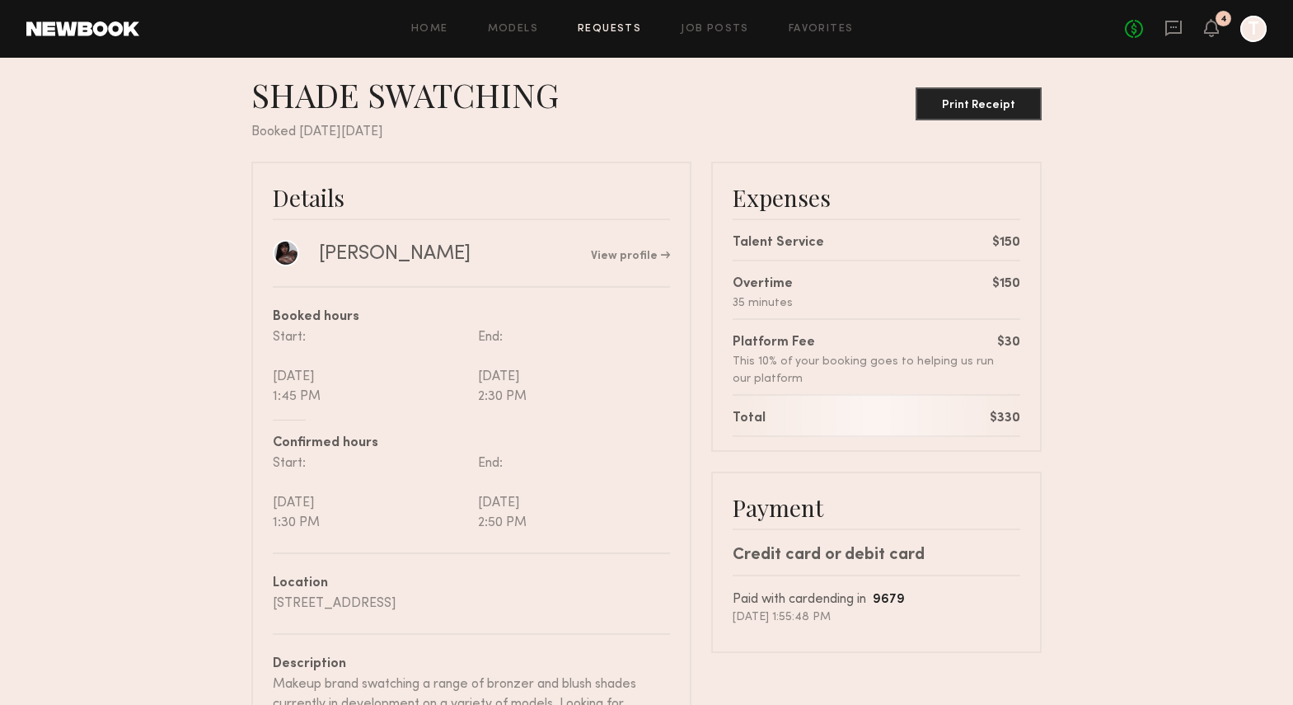
scroll to position [26, 0]
click at [1219, 30] on div "No fees up to $5,000 4 T" at bounding box center [1196, 29] width 142 height 26
click at [1208, 28] on icon at bounding box center [1211, 27] width 13 height 12
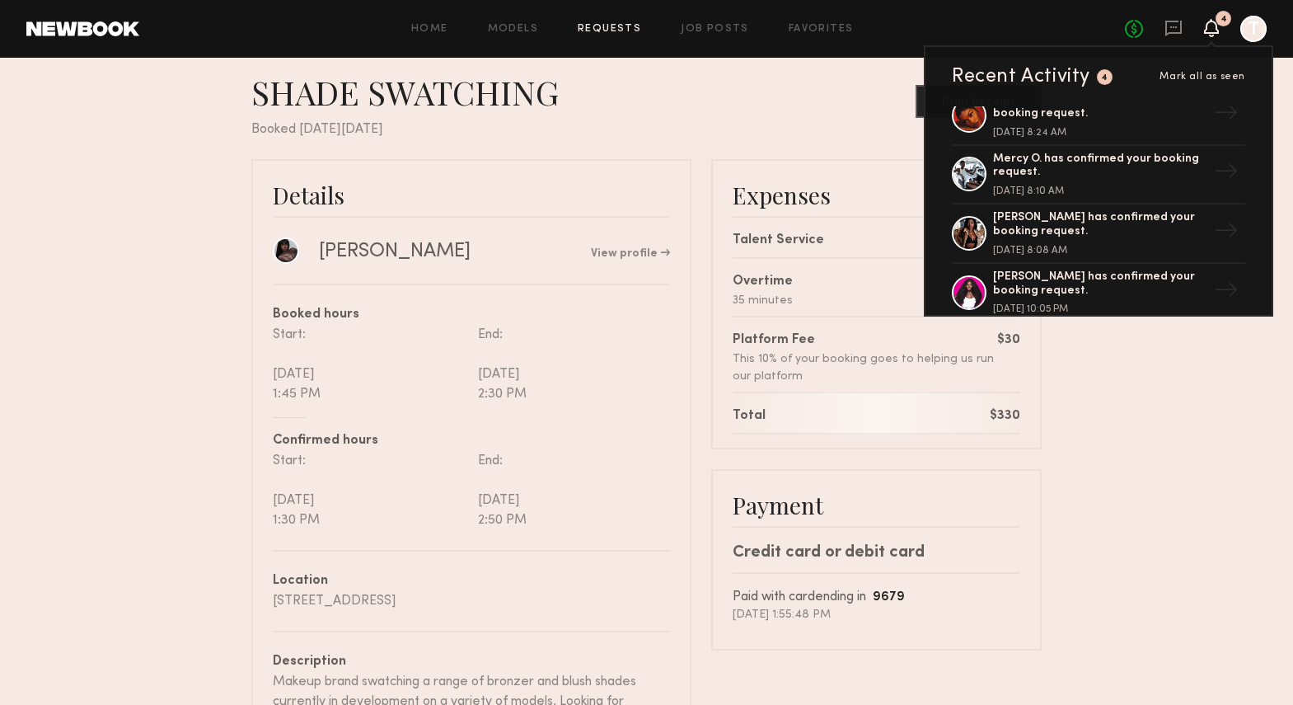
scroll to position [1349, 0]
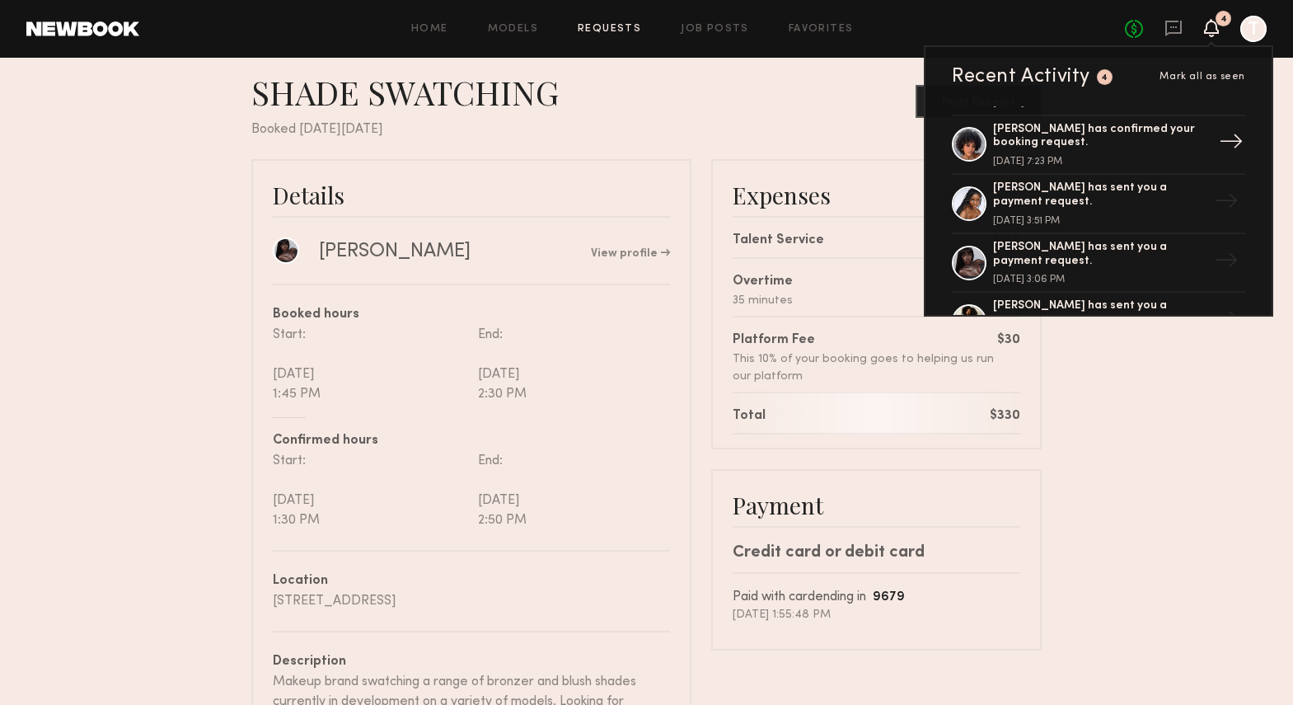
click at [1074, 154] on div "[PERSON_NAME] has confirmed your booking request. [DATE] 7:23 PM" at bounding box center [1100, 145] width 214 height 45
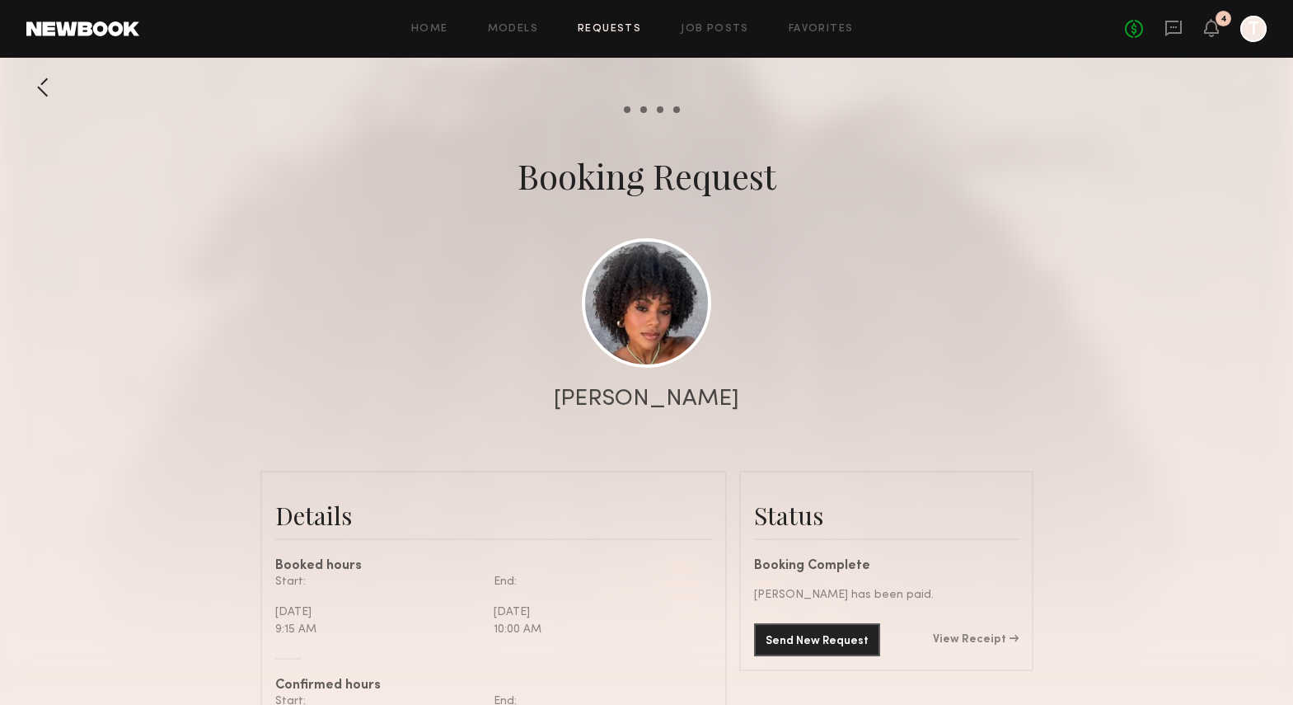
scroll to position [139, 0]
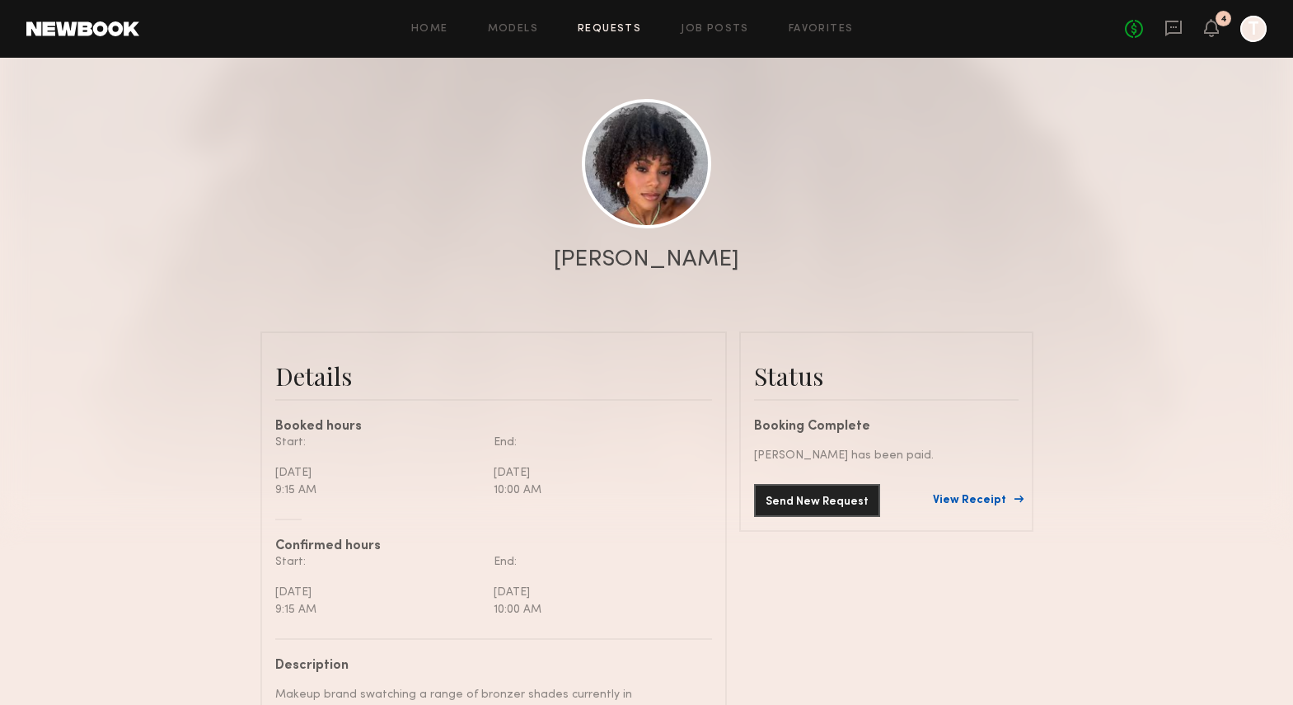
click at [971, 502] on link "View Receipt" at bounding box center [976, 501] width 86 height 12
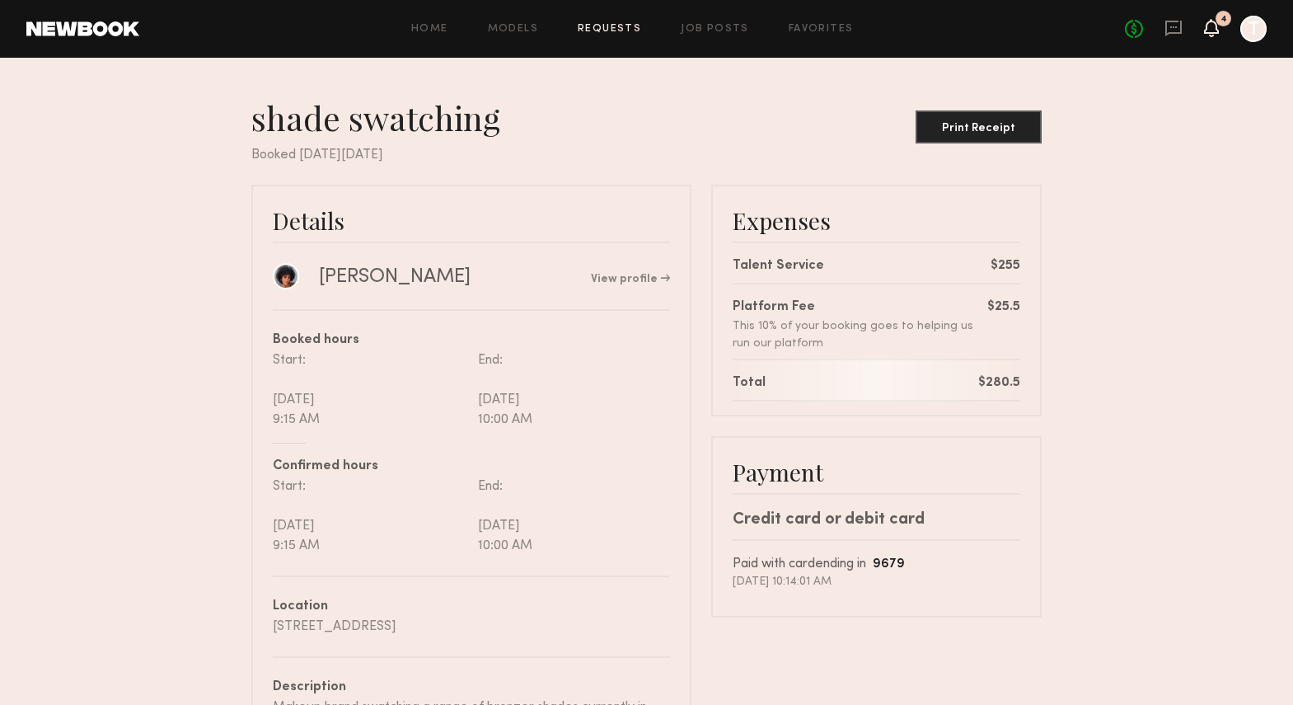
click at [1217, 28] on icon at bounding box center [1211, 28] width 15 height 18
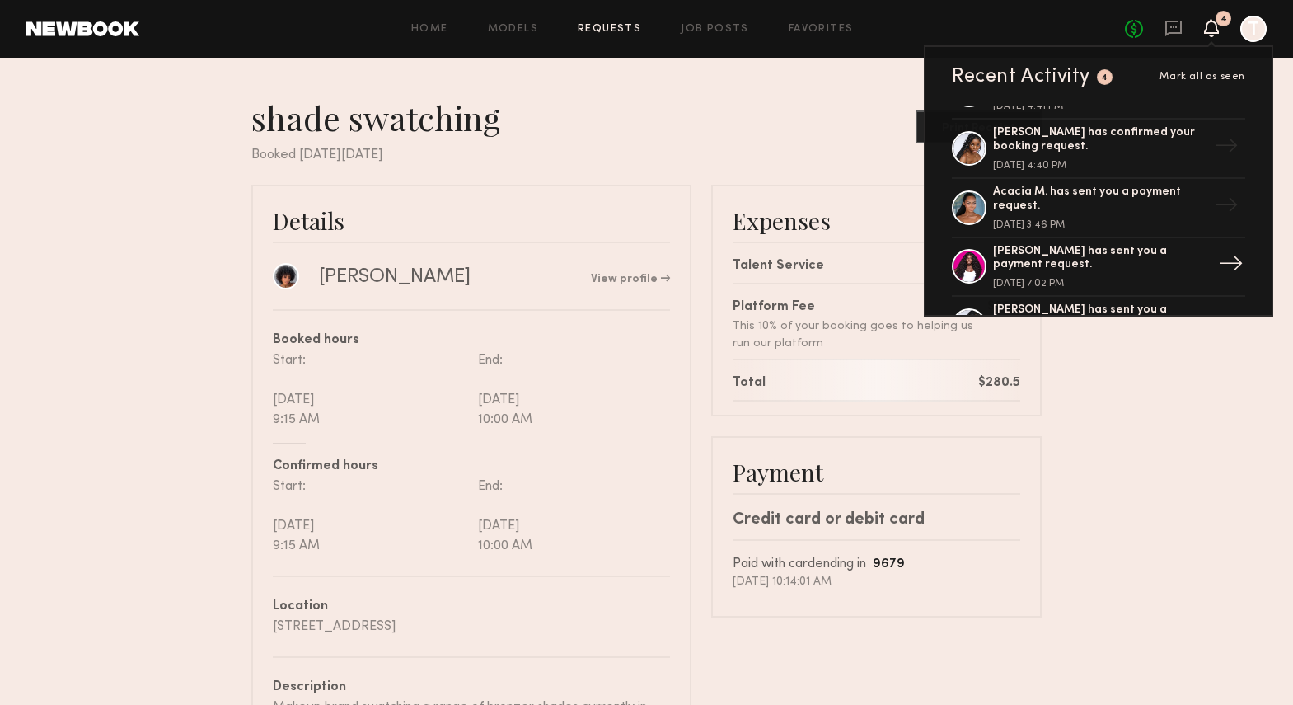
scroll to position [1817, 0]
click at [1065, 262] on div "[PERSON_NAME] has sent you a payment request." at bounding box center [1100, 259] width 214 height 28
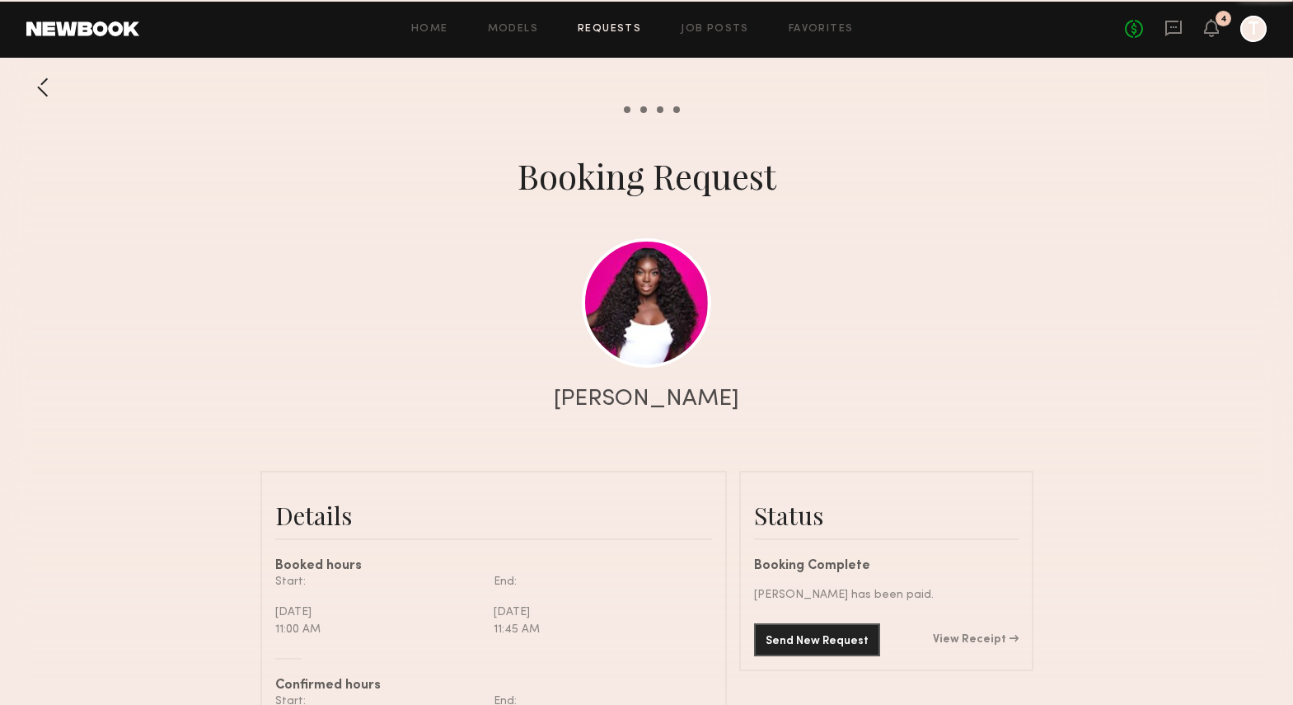
scroll to position [884, 0]
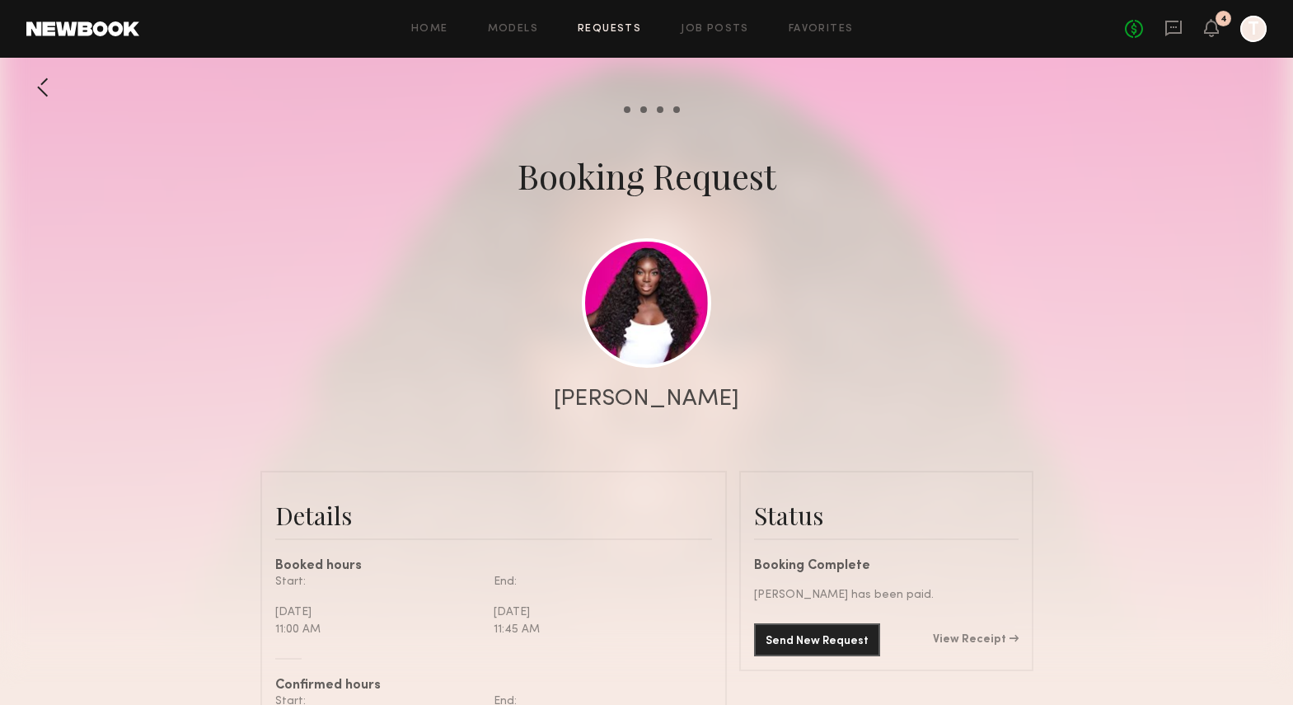
click at [991, 631] on div "Send New Request View Receipt" at bounding box center [886, 639] width 265 height 33
click at [990, 637] on link "View Receipt" at bounding box center [976, 640] width 86 height 12
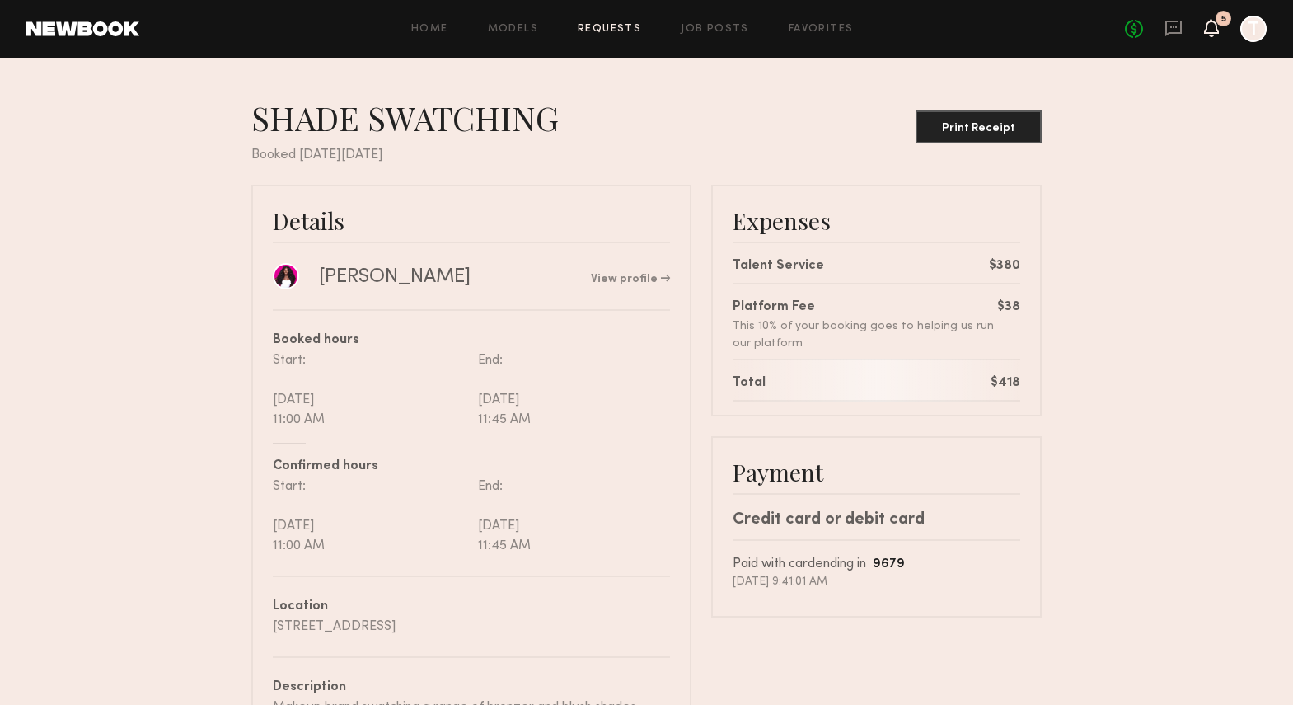
click at [1213, 30] on icon at bounding box center [1211, 27] width 13 height 12
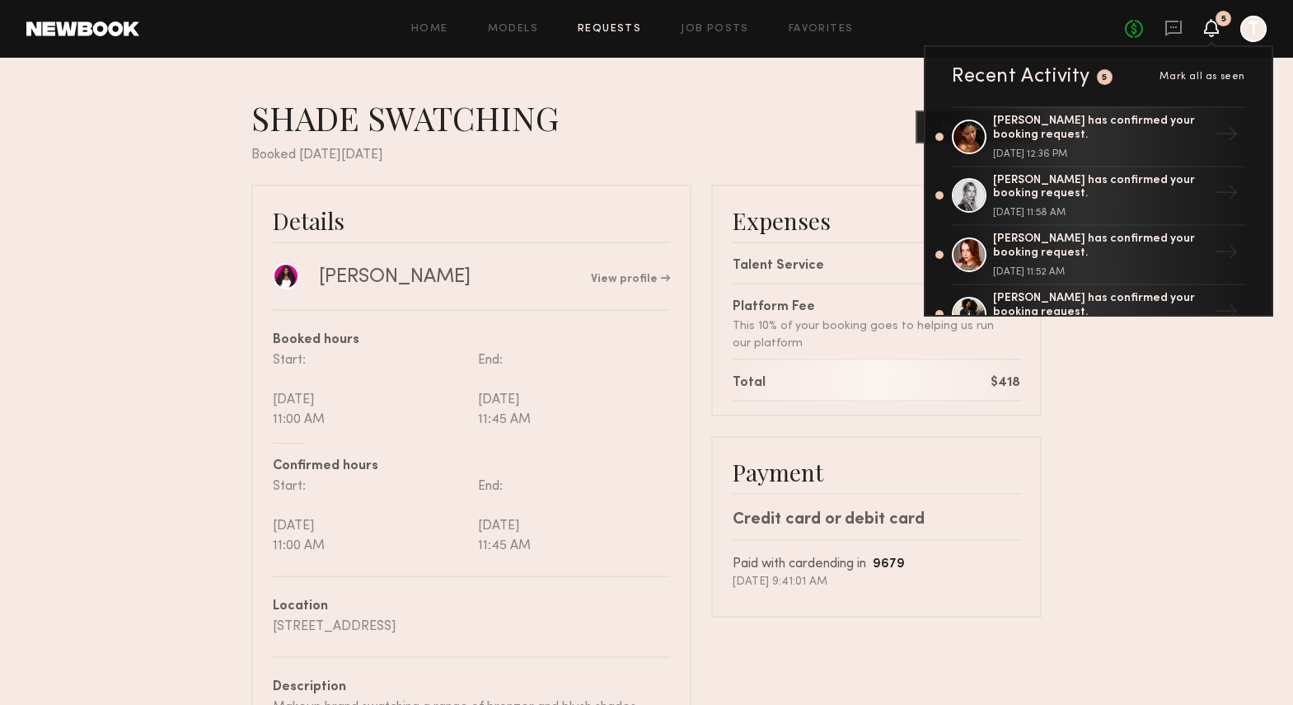
click at [1204, 70] on div "Recent Activity 5 Mark all as seen" at bounding box center [1098, 77] width 293 height 20
click at [1203, 79] on span "Mark all as seen" at bounding box center [1203, 77] width 86 height 10
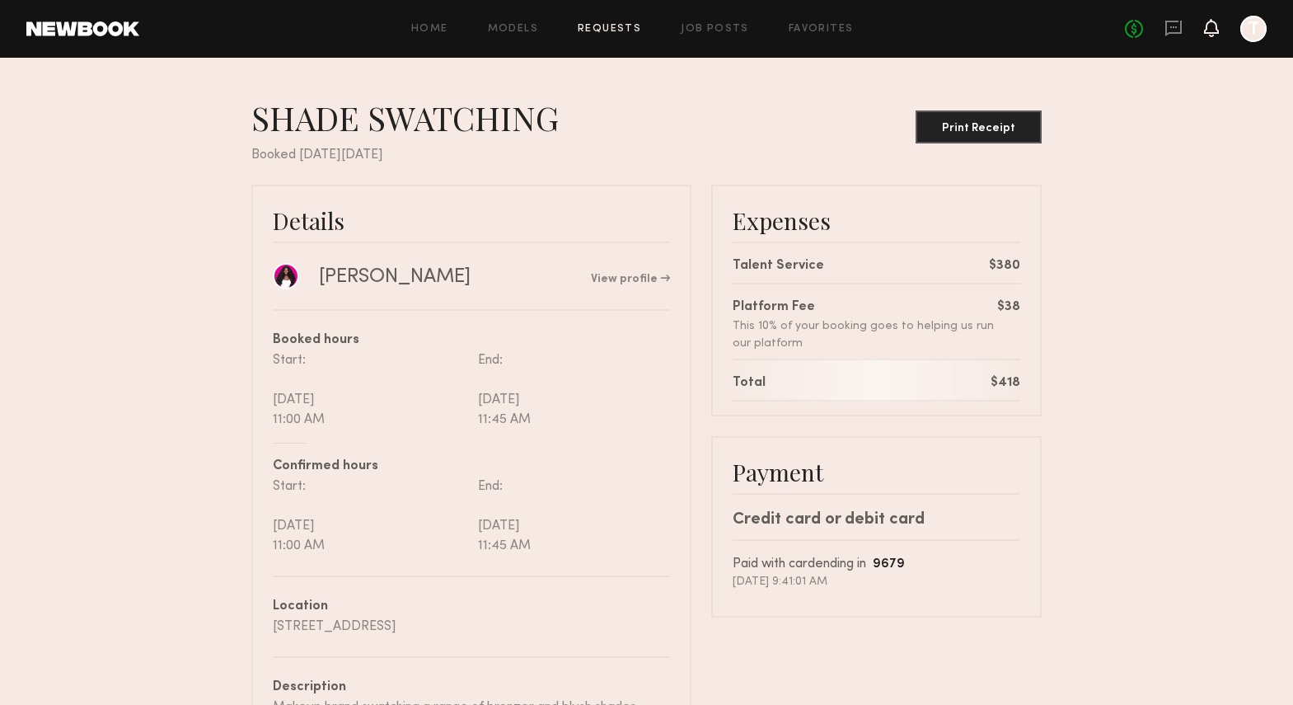
click at [1212, 35] on icon at bounding box center [1211, 36] width 5 height 2
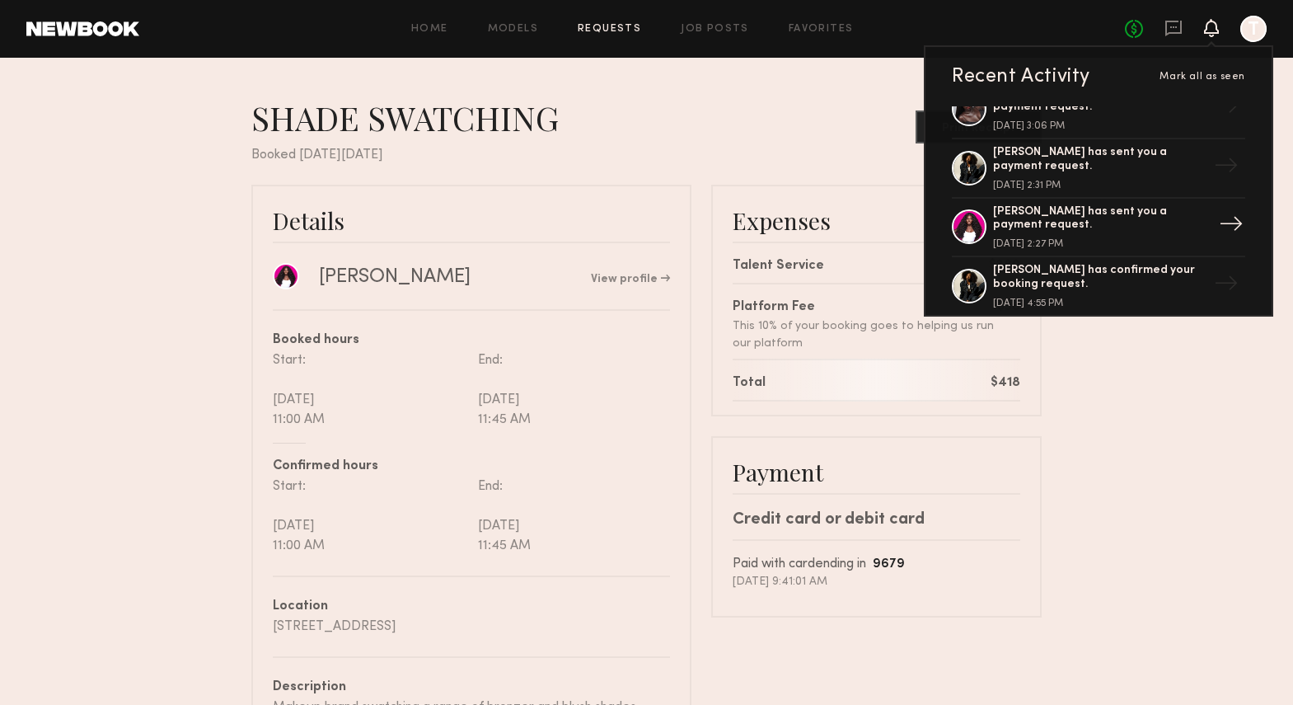
scroll to position [1568, 0]
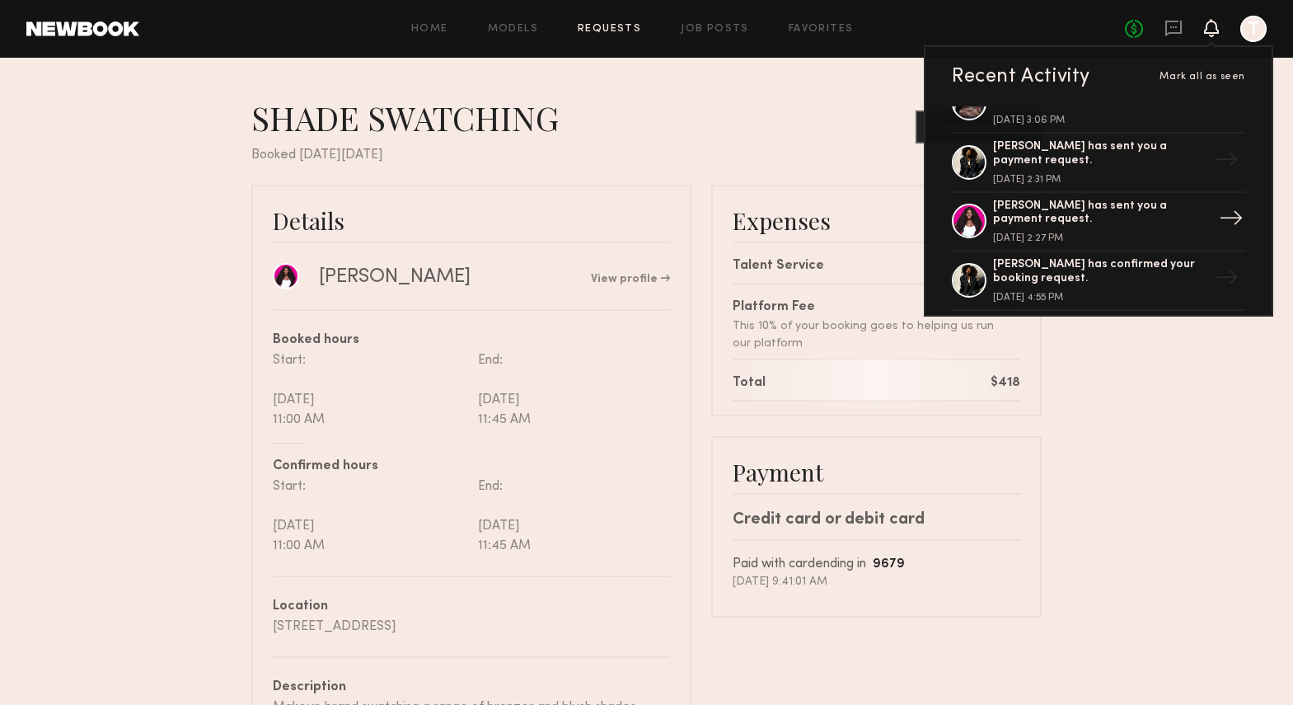
click at [1090, 225] on div "[PERSON_NAME] has sent you a payment request." at bounding box center [1100, 213] width 214 height 28
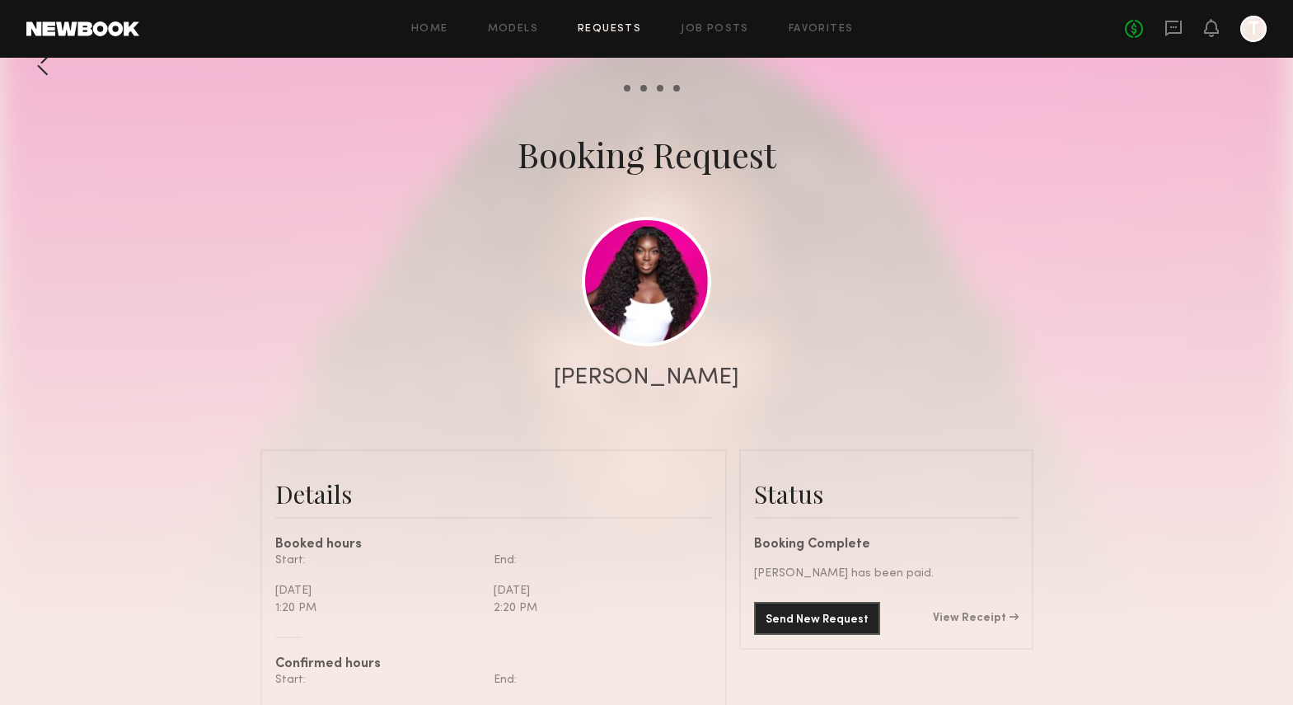
scroll to position [31, 0]
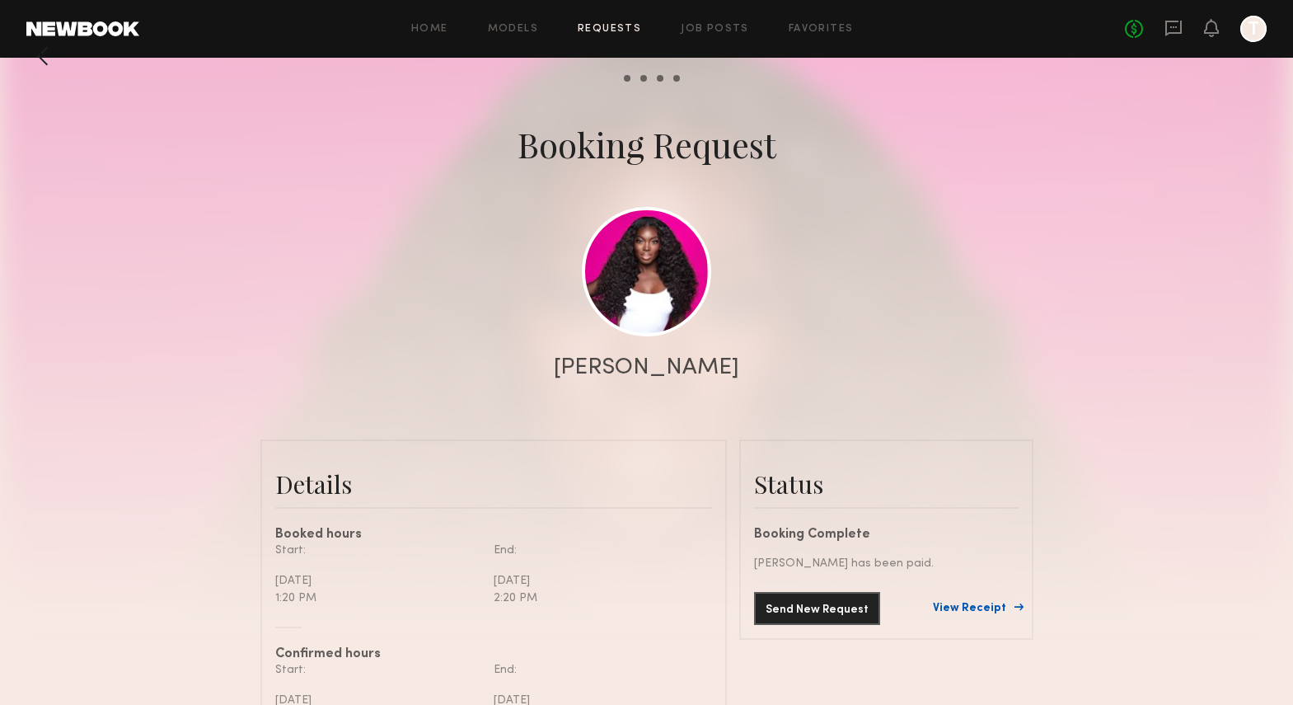
click at [974, 606] on link "View Receipt" at bounding box center [976, 609] width 86 height 12
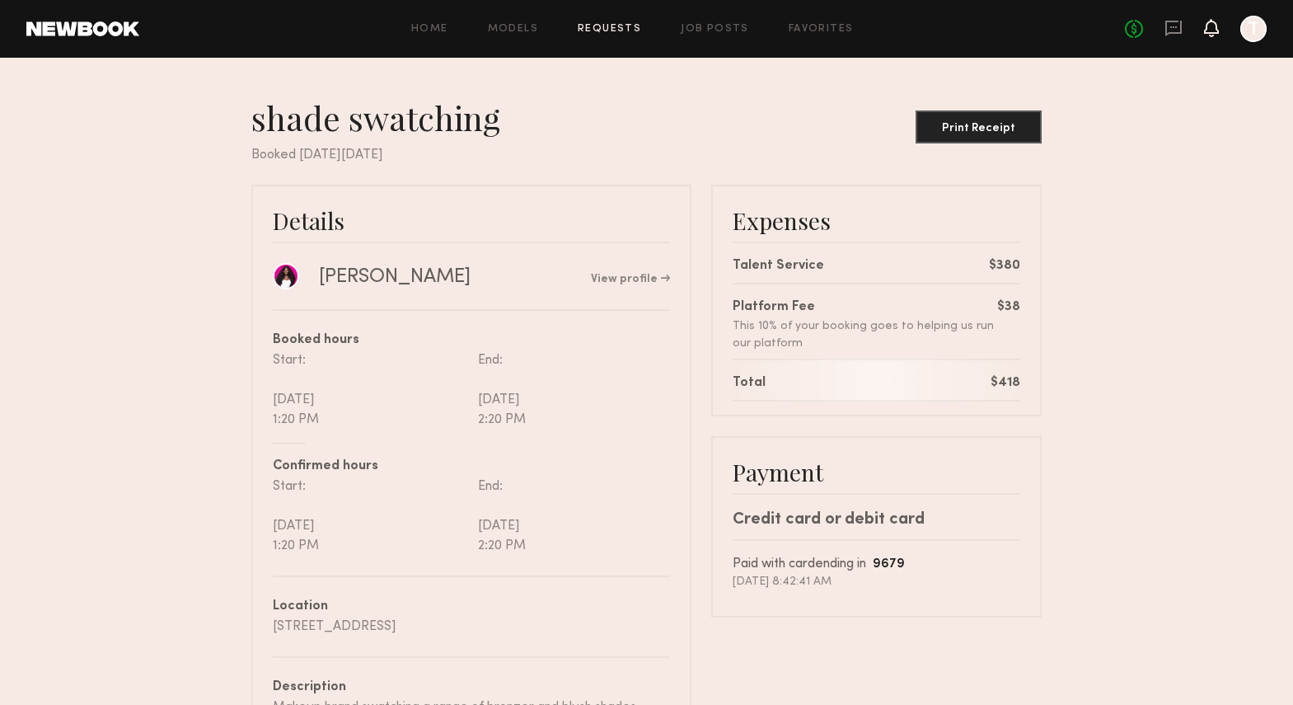
click at [1217, 30] on icon at bounding box center [1211, 27] width 13 height 12
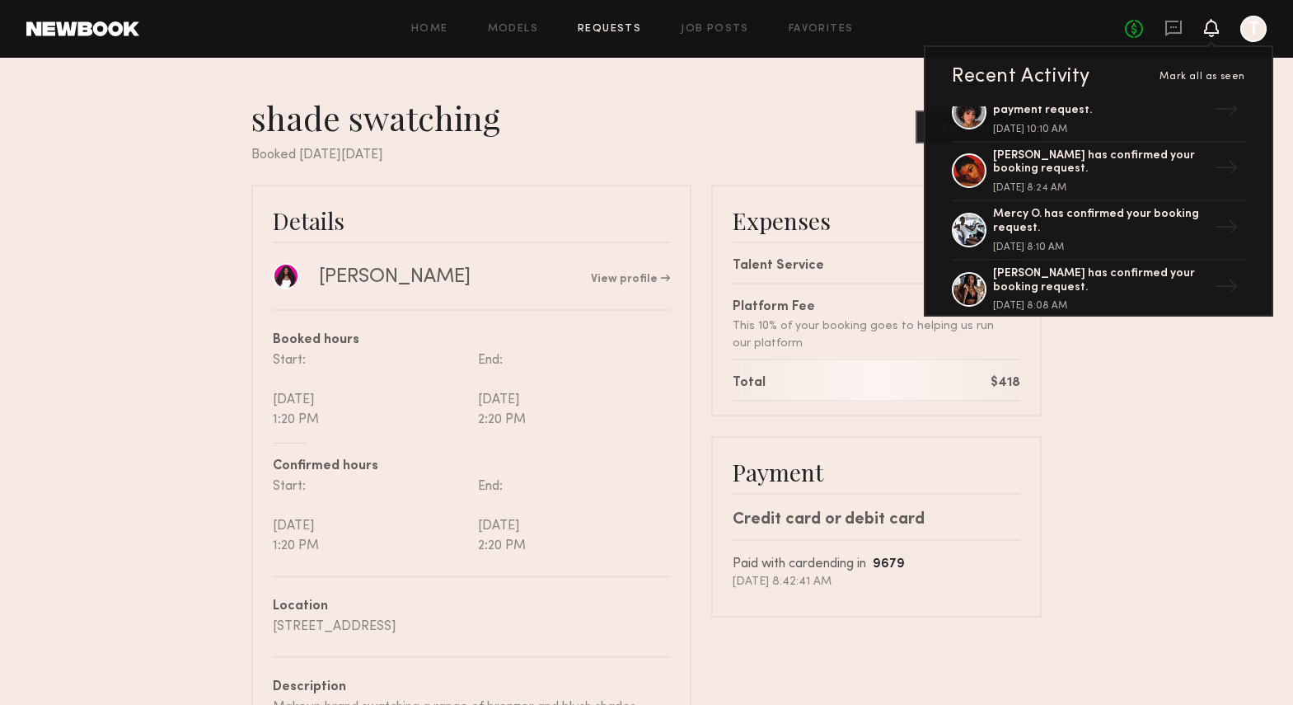
scroll to position [1380, 0]
click at [1024, 295] on div "[PERSON_NAME] has sent you a payment request." at bounding box center [1100, 283] width 214 height 28
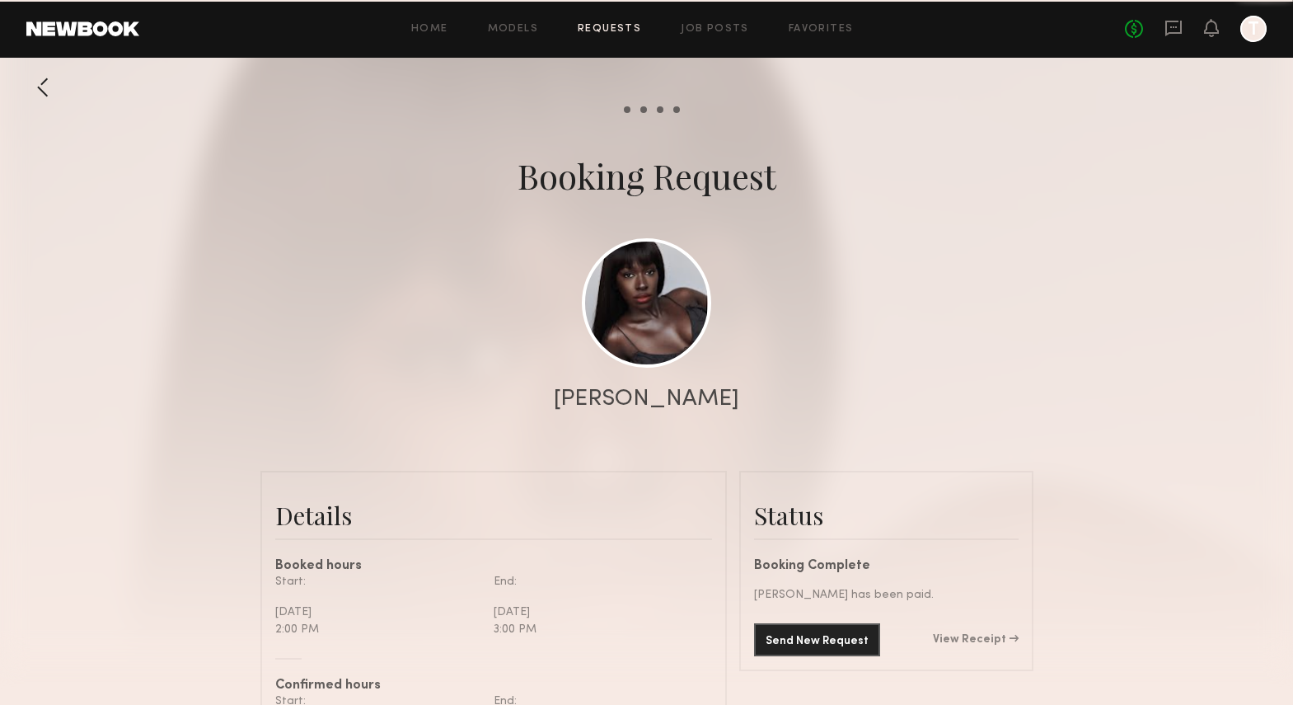
scroll to position [774, 0]
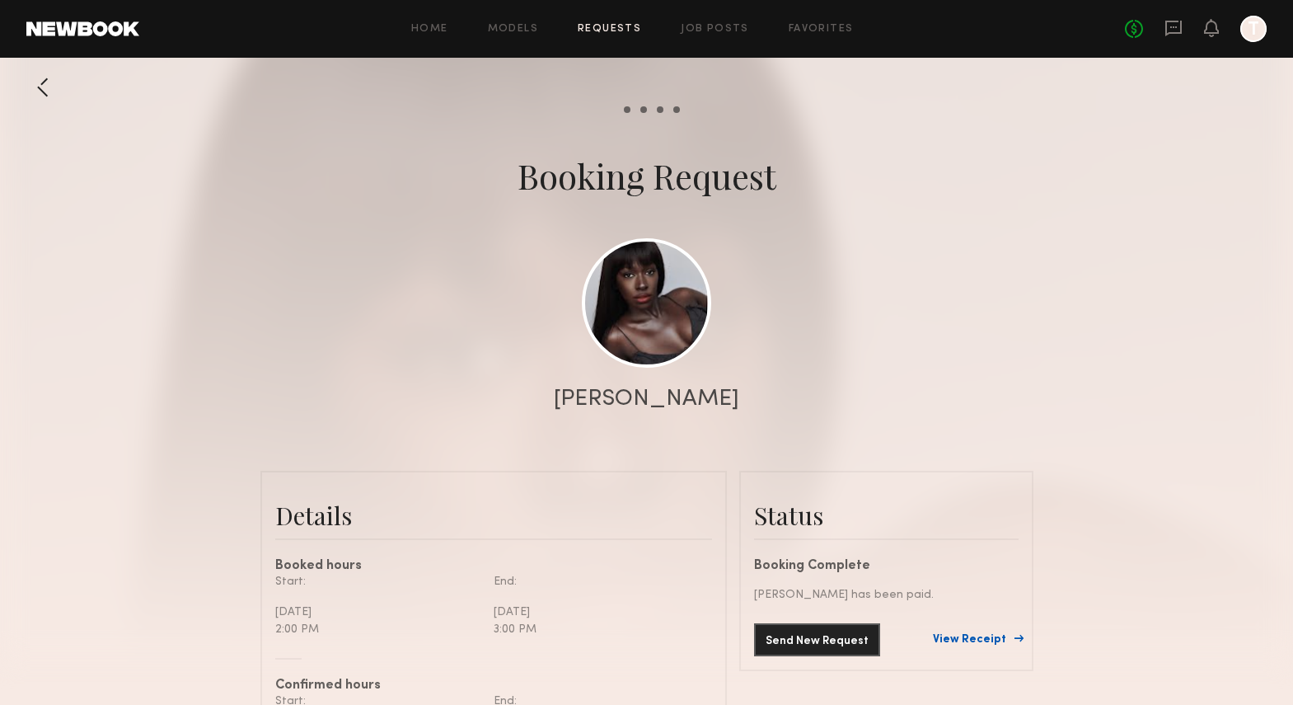
click at [988, 642] on link "View Receipt" at bounding box center [976, 640] width 86 height 12
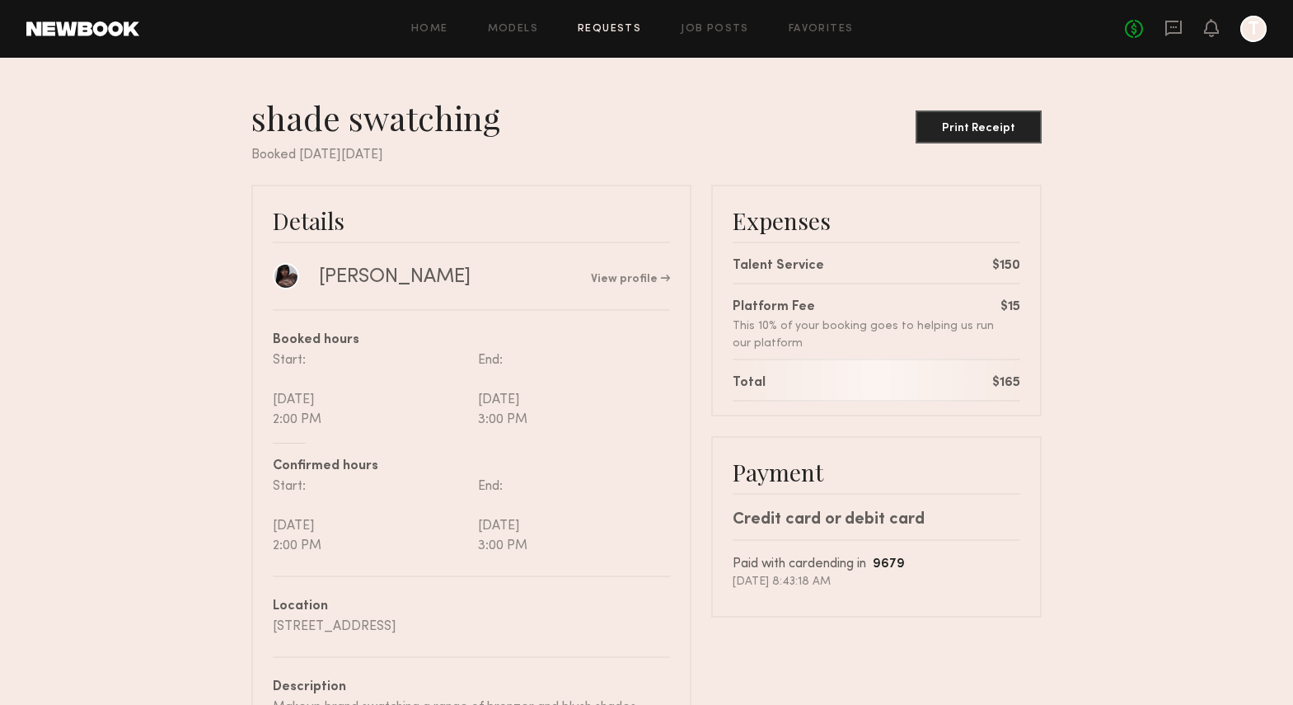
click at [783, 246] on div "Talent Service $150" at bounding box center [877, 258] width 288 height 35
click at [1204, 27] on icon at bounding box center [1211, 28] width 15 height 18
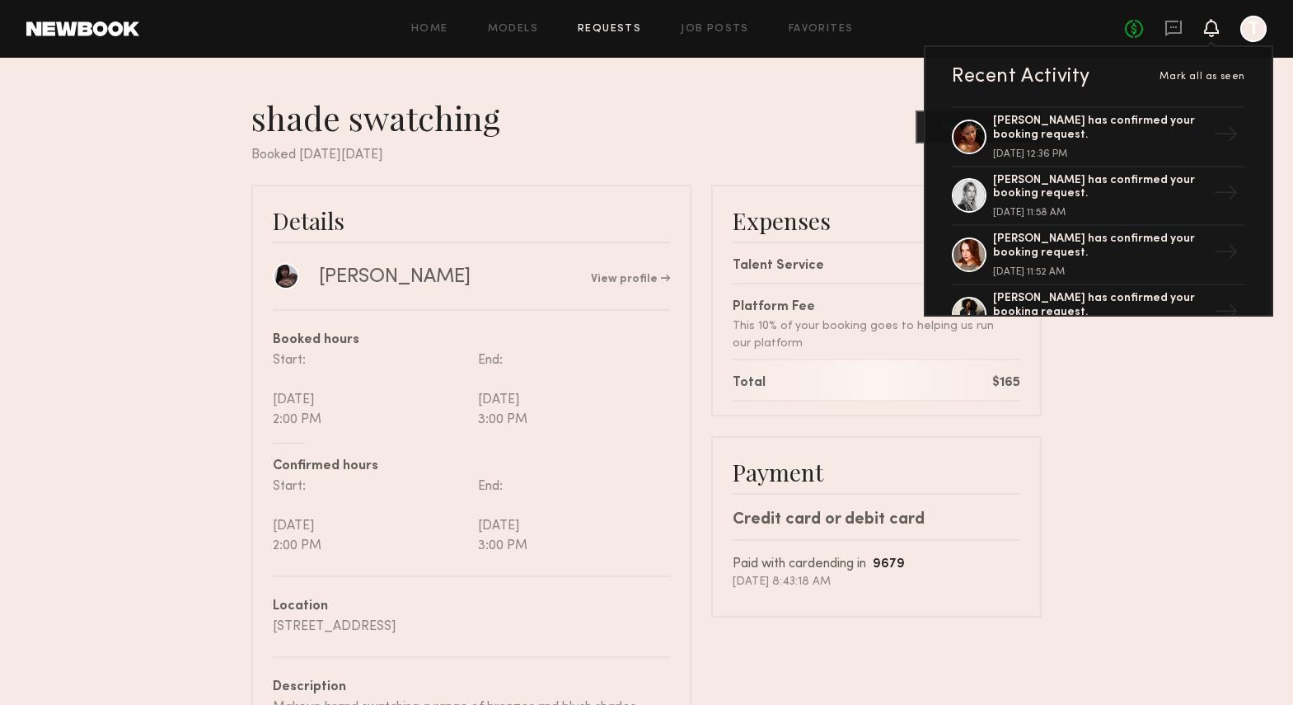
scroll to position [25, 0]
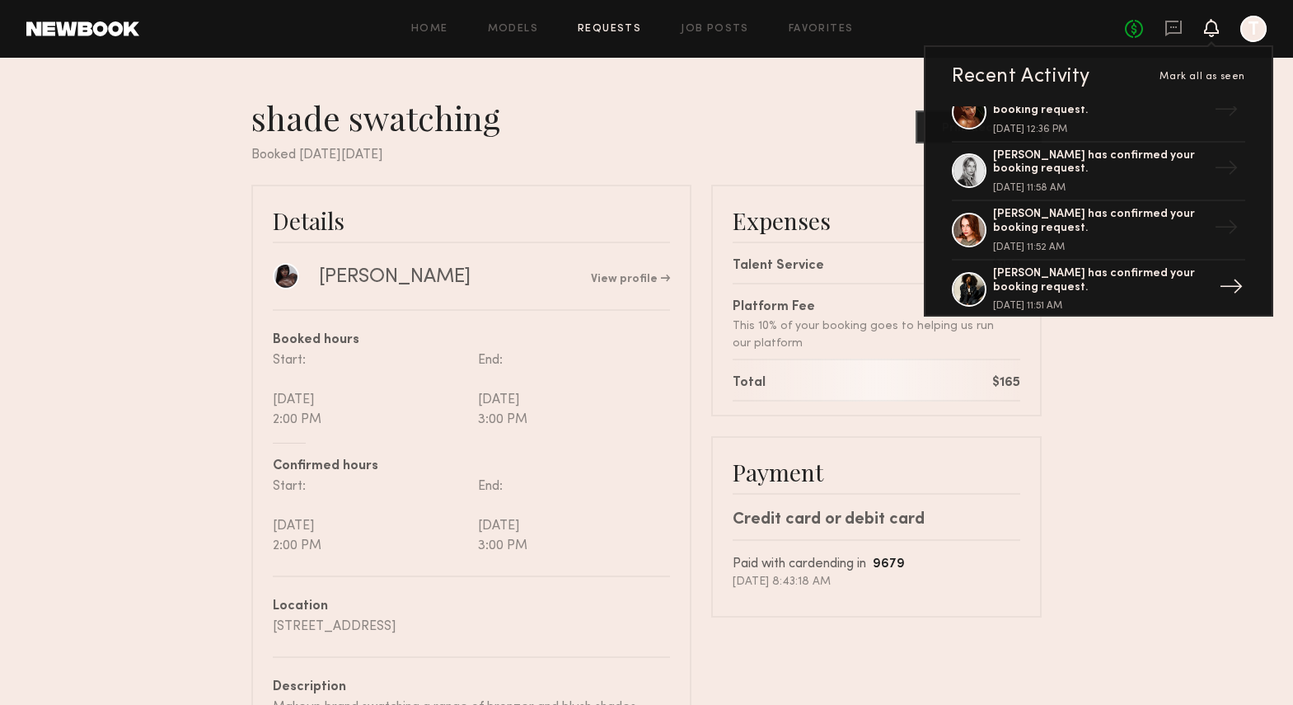
click at [1054, 281] on div "[PERSON_NAME] has confirmed your booking request." at bounding box center [1100, 281] width 214 height 28
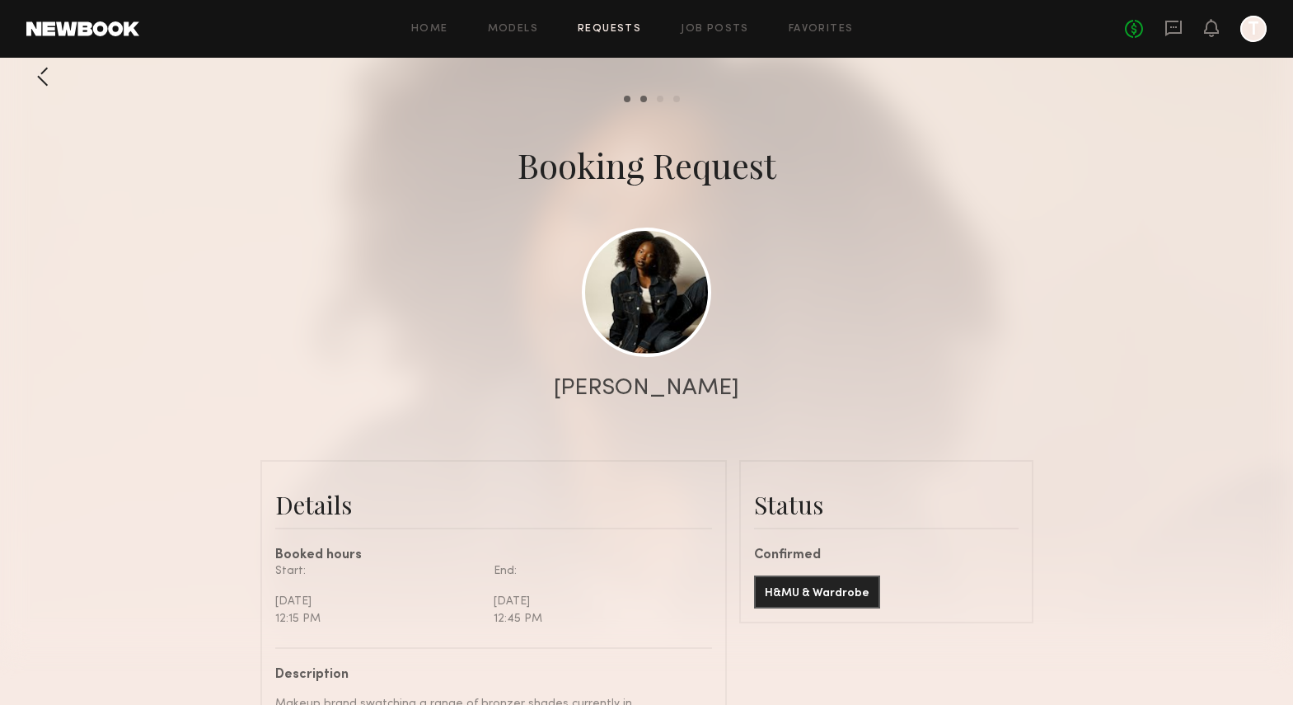
scroll to position [25, 0]
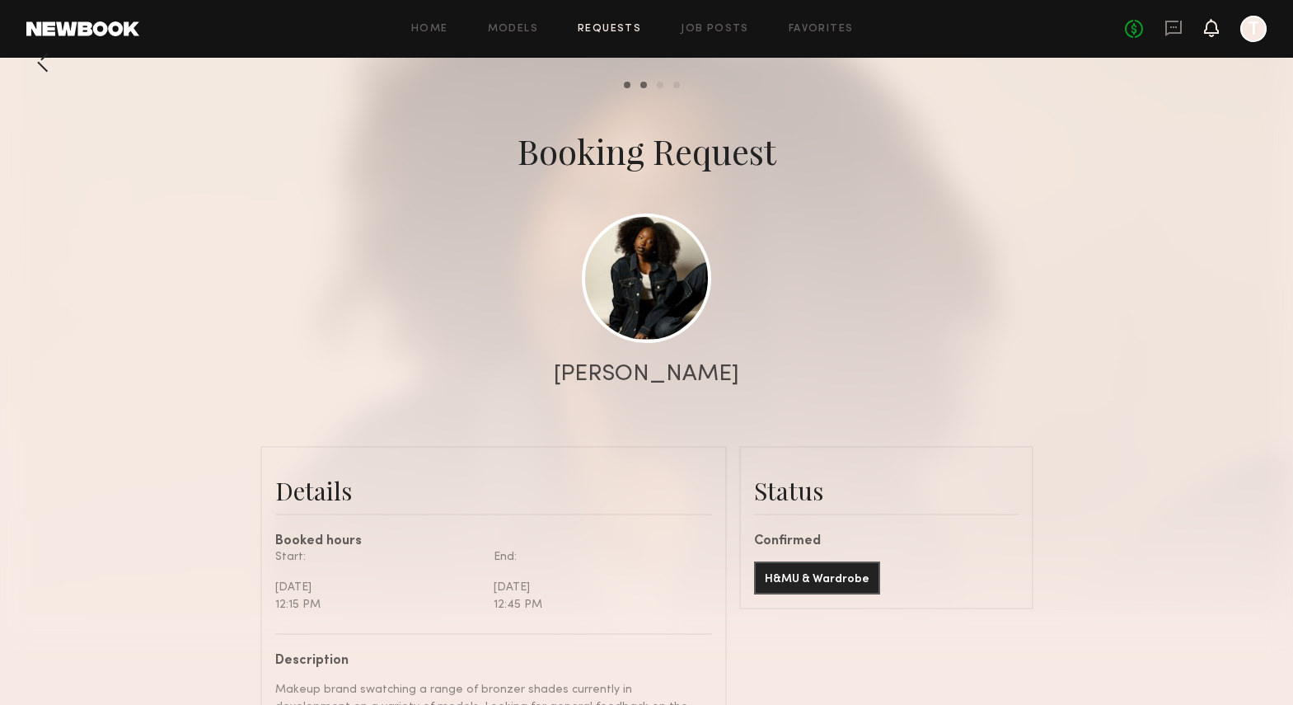
click at [1212, 30] on icon at bounding box center [1211, 27] width 13 height 12
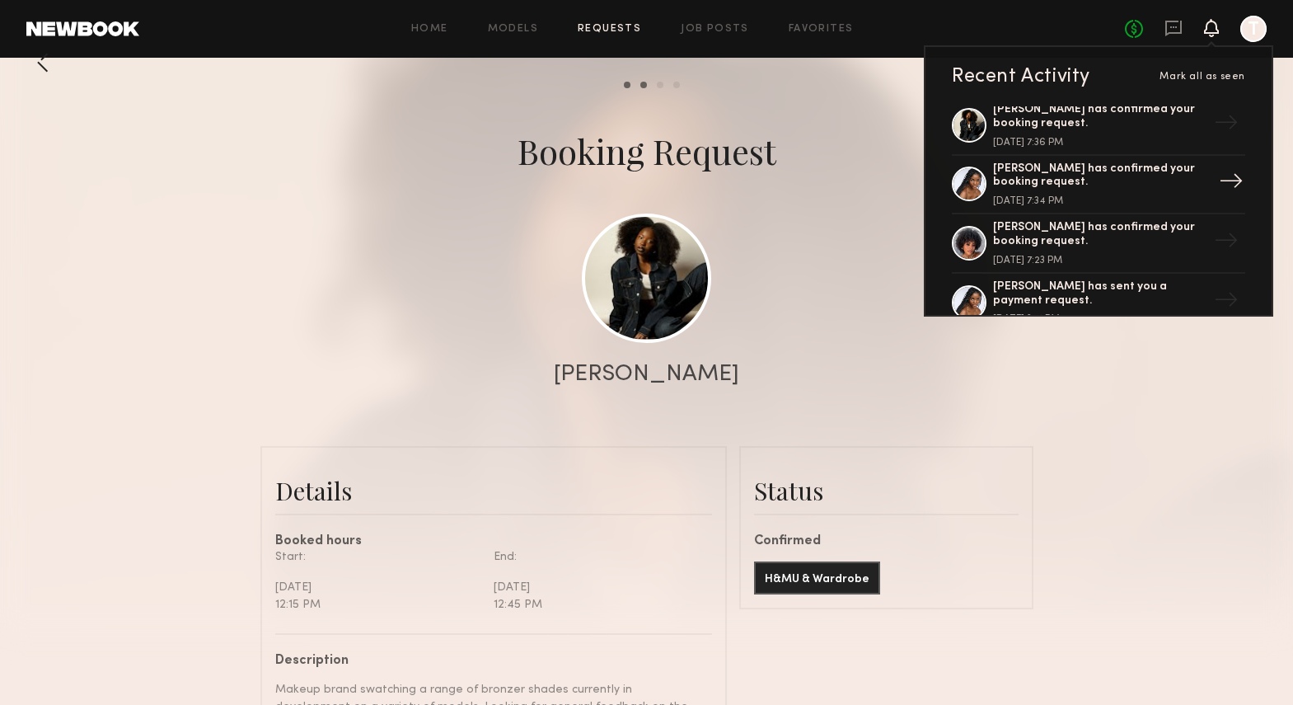
scroll to position [1441, 0]
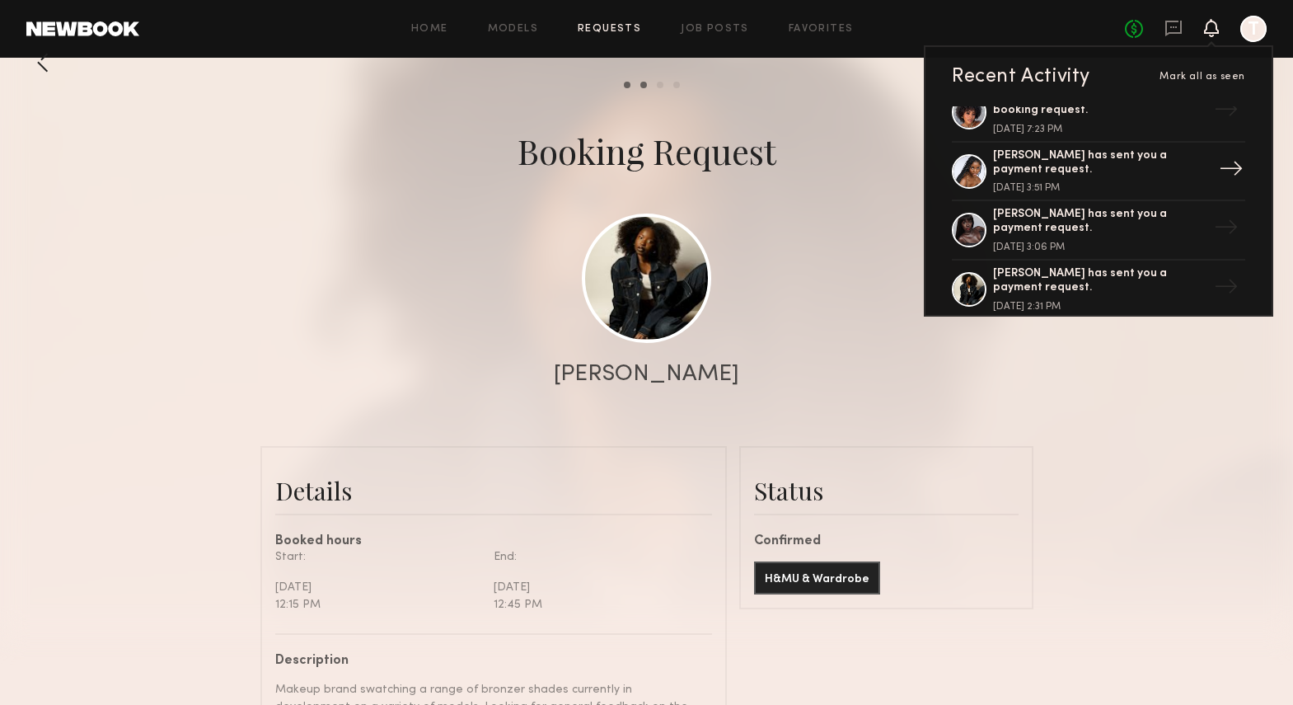
click at [1040, 171] on div "[PERSON_NAME] has sent you a payment request." at bounding box center [1100, 163] width 214 height 28
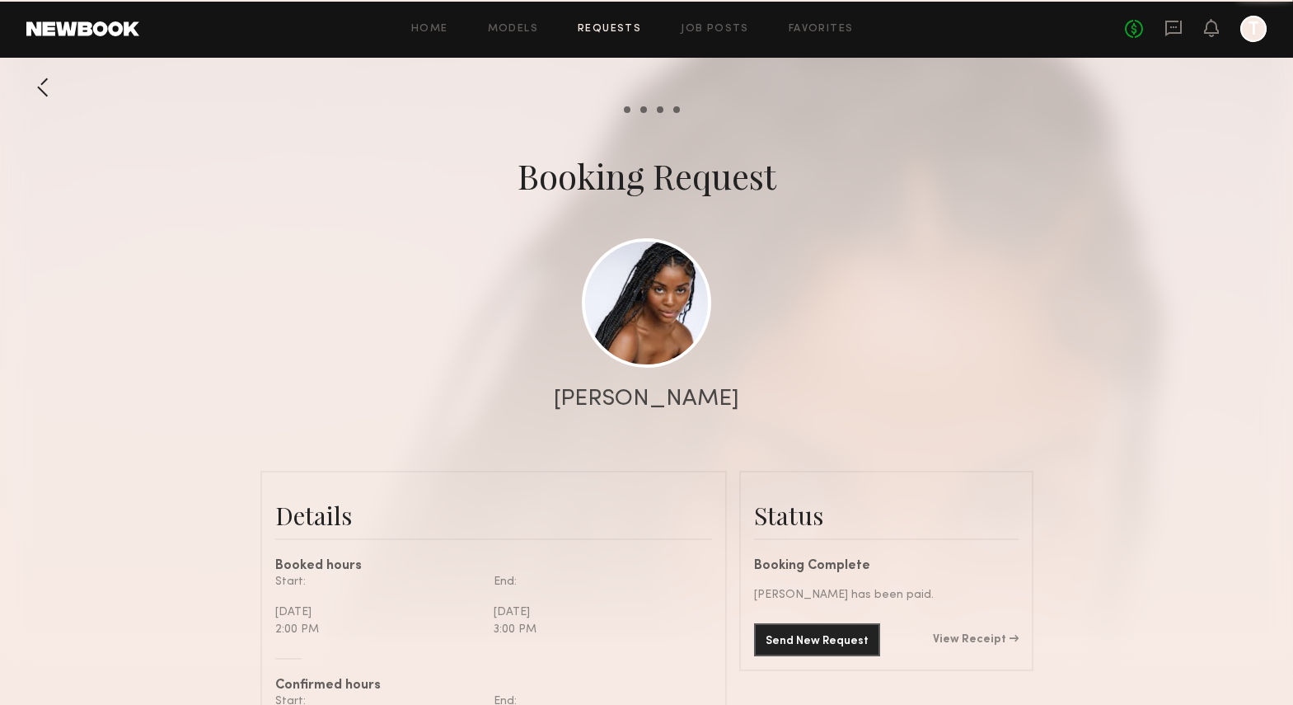
scroll to position [954, 0]
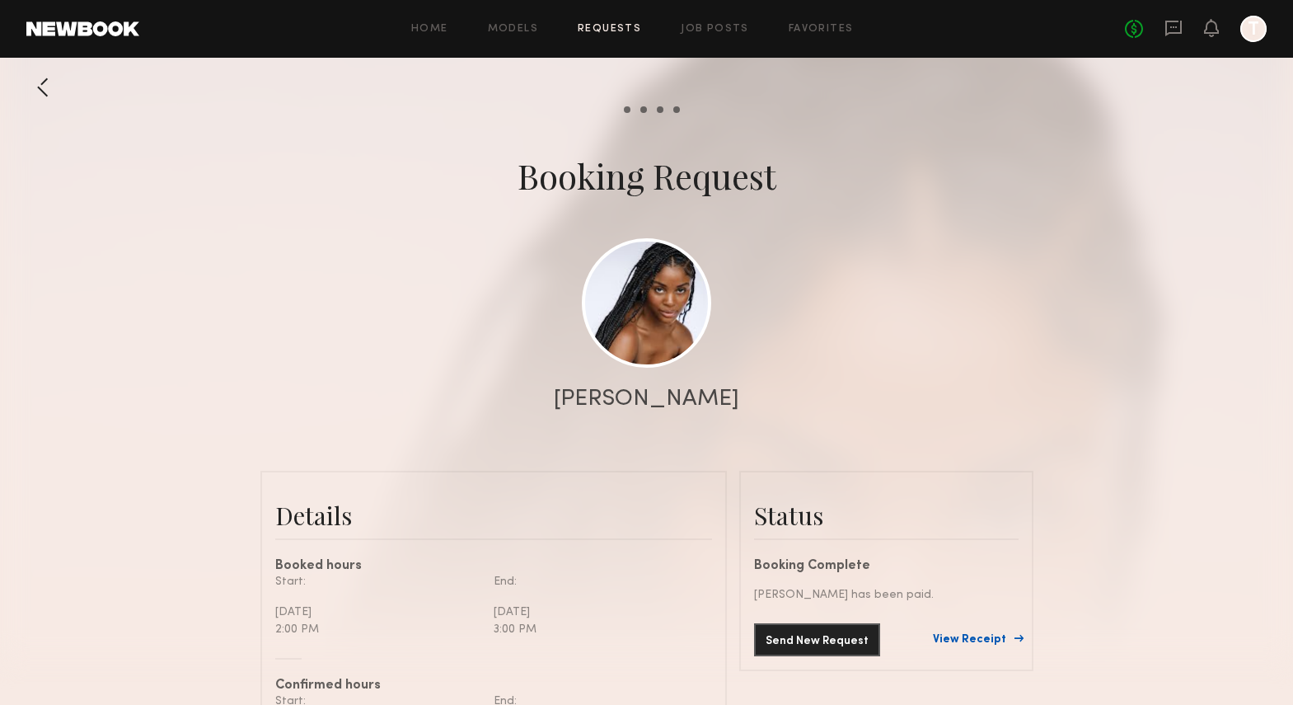
click at [978, 641] on link "View Receipt" at bounding box center [976, 640] width 86 height 12
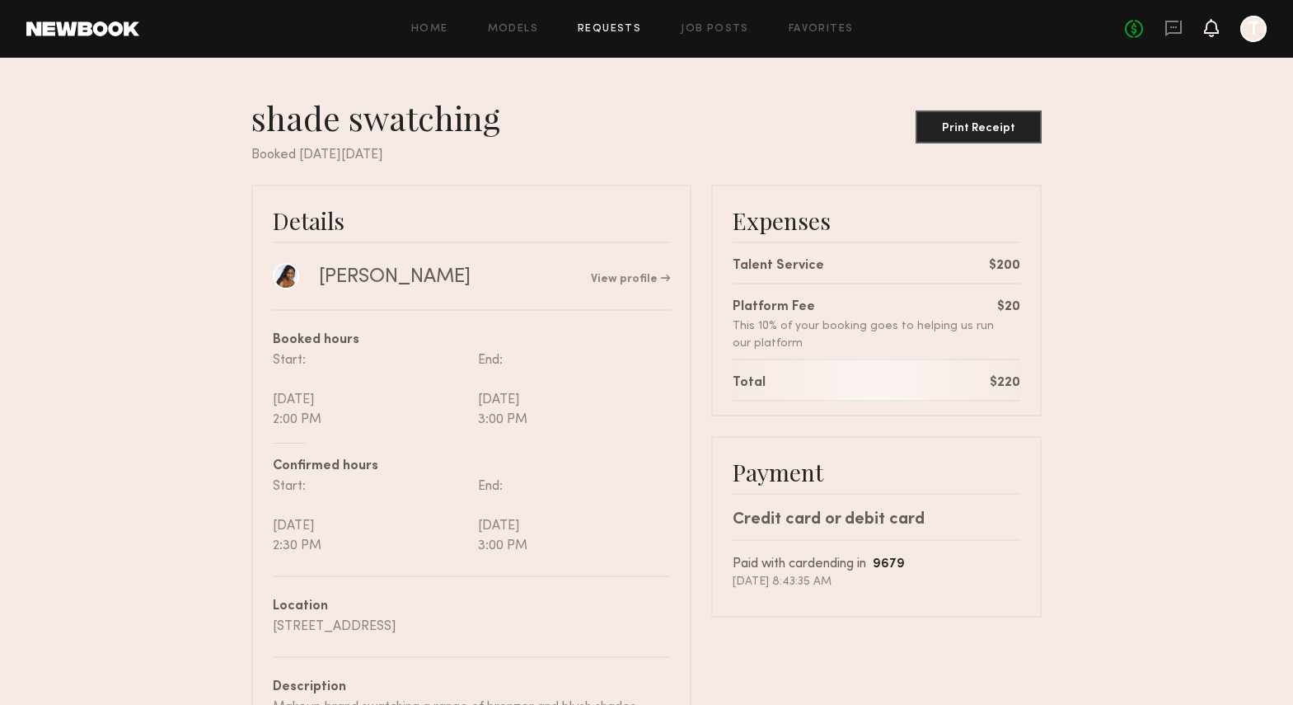
click at [1214, 30] on icon at bounding box center [1211, 27] width 13 height 12
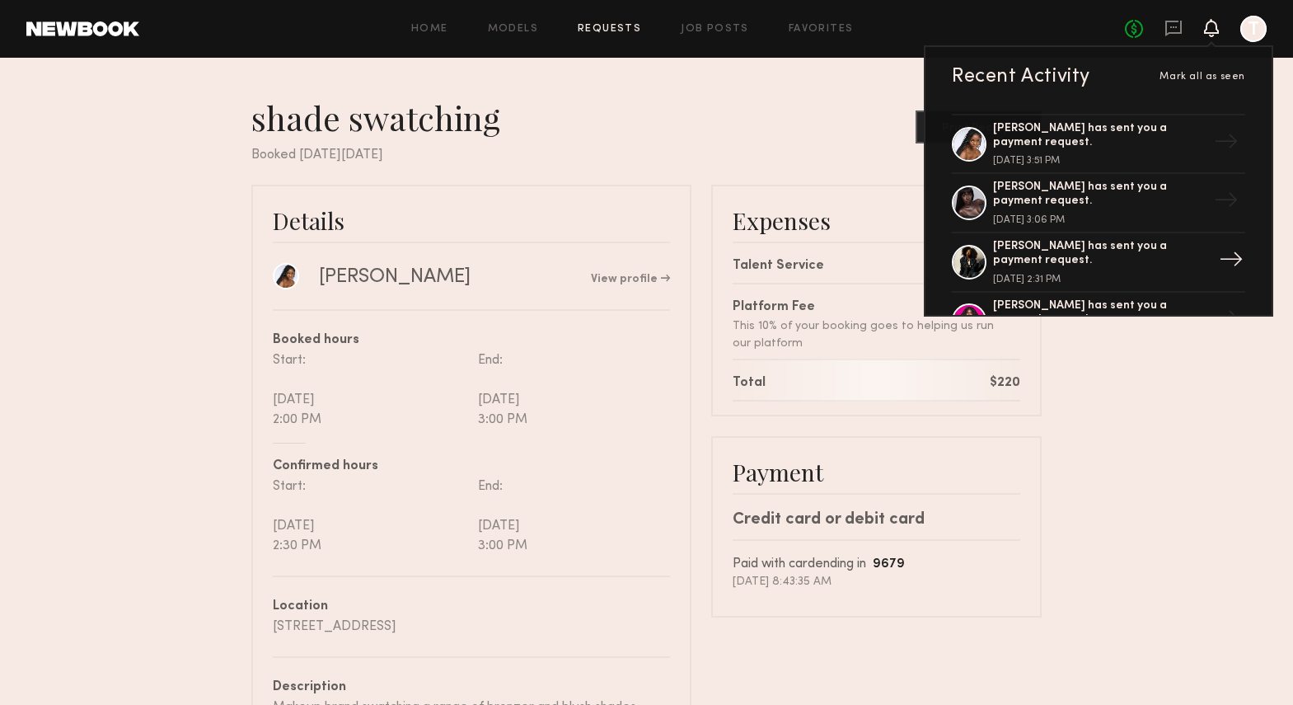
scroll to position [1470, 0]
click at [1059, 256] on div "[PERSON_NAME] has sent you a payment request." at bounding box center [1100, 251] width 214 height 28
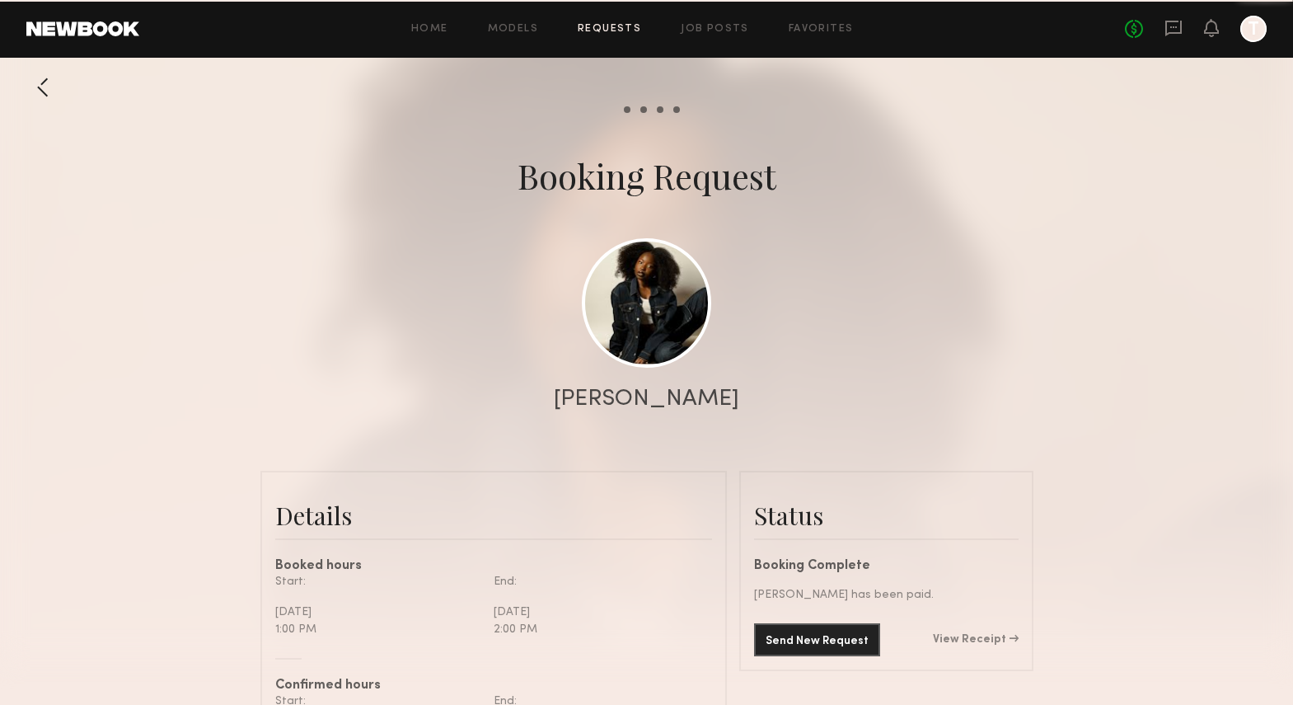
scroll to position [6447, 0]
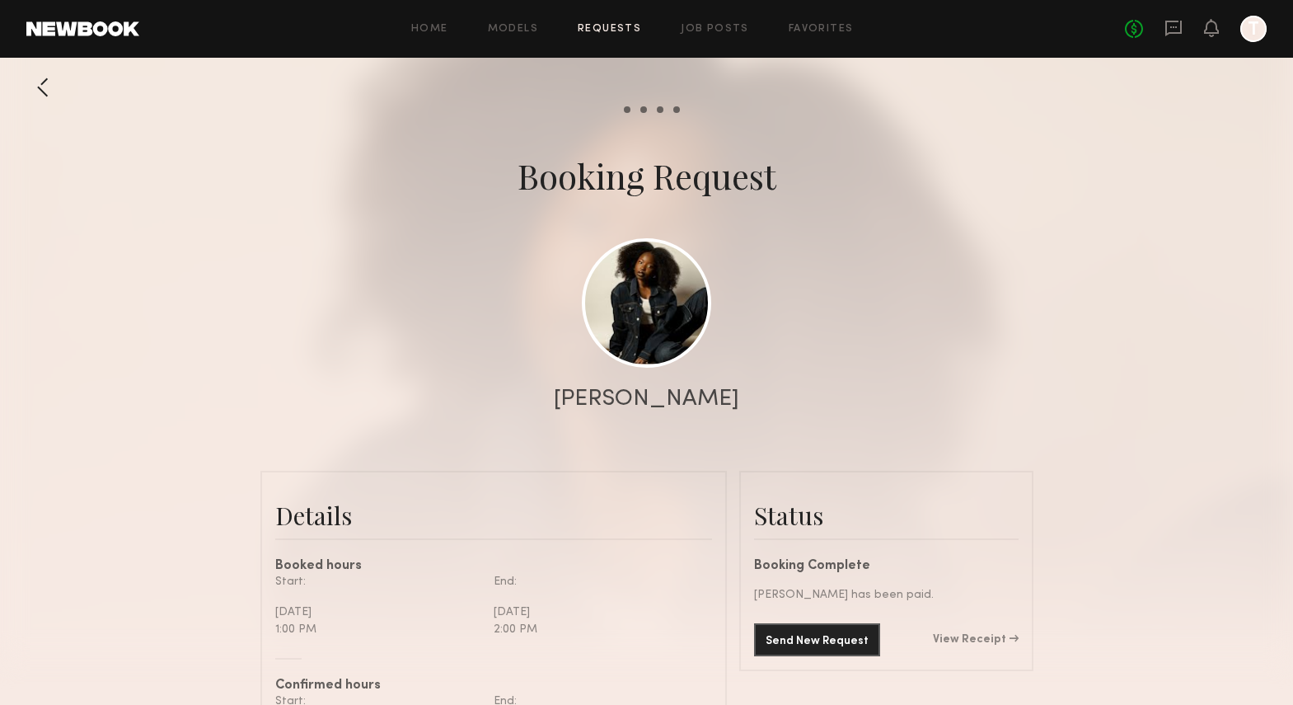
click at [972, 637] on link "View Receipt" at bounding box center [976, 640] width 86 height 12
